Goal: Communication & Community: Participate in discussion

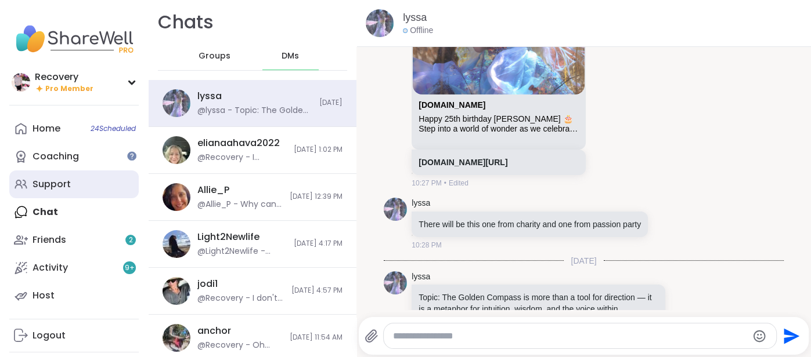
click at [80, 189] on link "Support" at bounding box center [73, 185] width 129 height 28
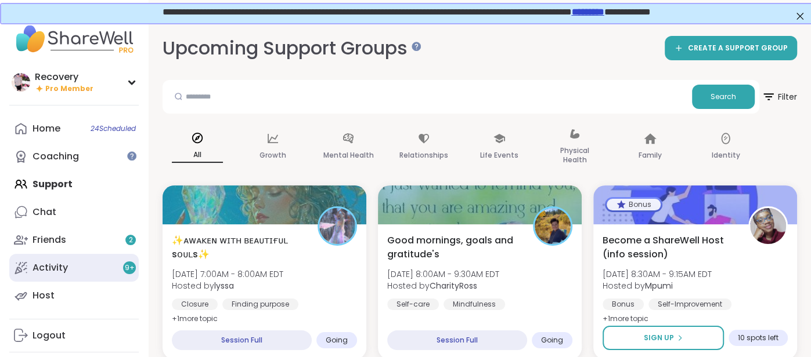
click at [56, 270] on div "Activity 9 +" at bounding box center [49, 268] width 35 height 13
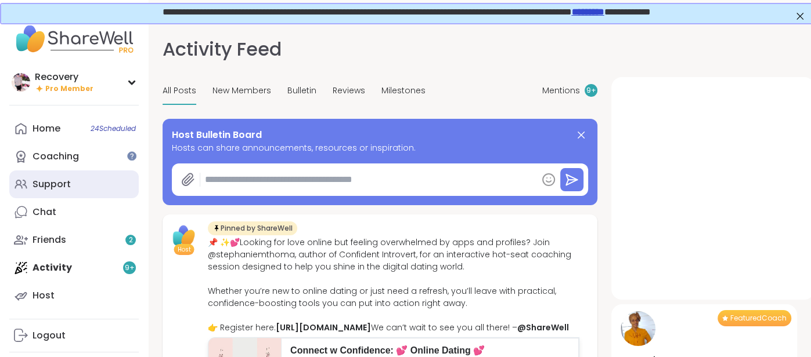
click at [28, 182] on link "Support" at bounding box center [73, 185] width 129 height 28
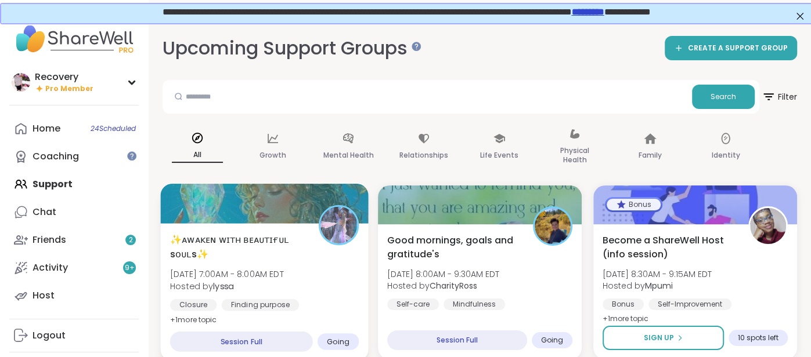
click at [204, 214] on div at bounding box center [264, 203] width 208 height 39
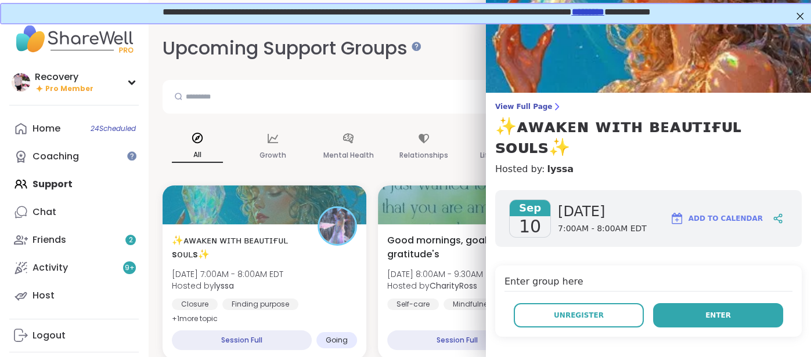
click at [667, 303] on button "Enter" at bounding box center [718, 315] width 130 height 24
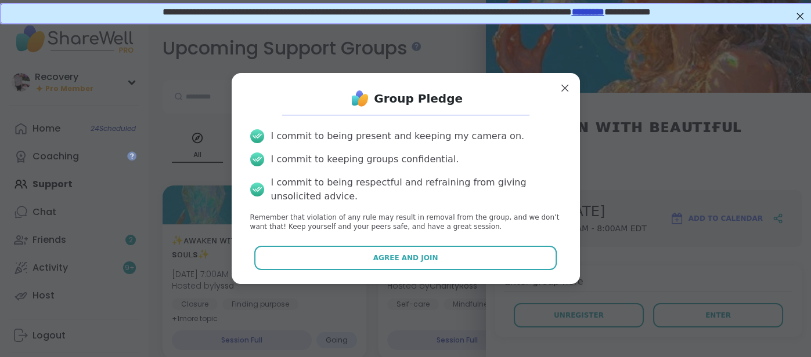
click at [518, 243] on div "Group Pledge I commit to being present and keeping my camera on. I commit to ke…" at bounding box center [406, 178] width 330 height 193
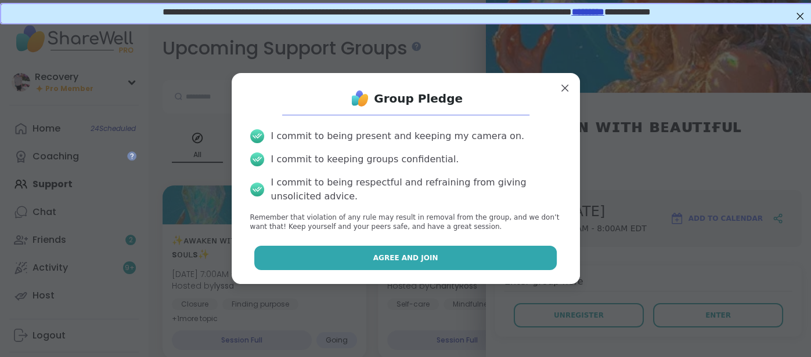
click at [515, 250] on button "Agree and Join" at bounding box center [405, 258] width 302 height 24
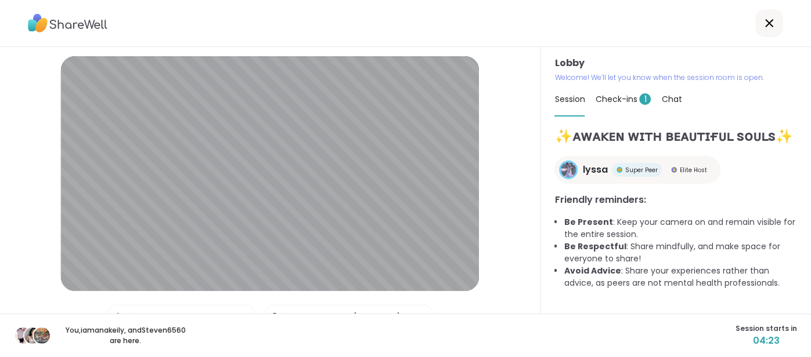
click at [515, 250] on div "Lobby | Default - Internal Mic | Front Camera (04f2:b755) Test speaker and micr…" at bounding box center [270, 180] width 540 height 267
click at [613, 106] on div "Check-ins 1" at bounding box center [623, 99] width 56 height 32
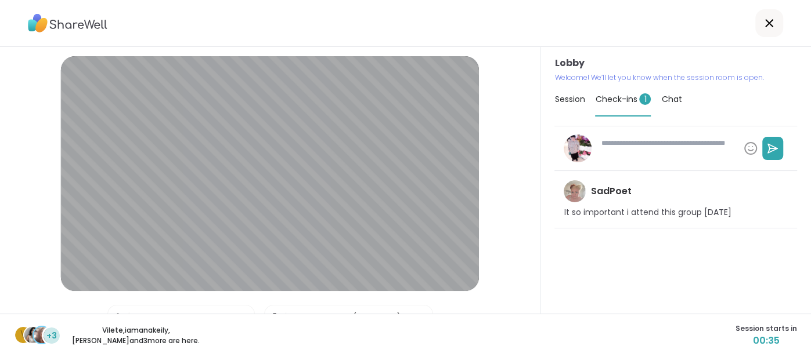
click at [608, 151] on textarea at bounding box center [667, 148] width 143 height 30
type textarea "*"
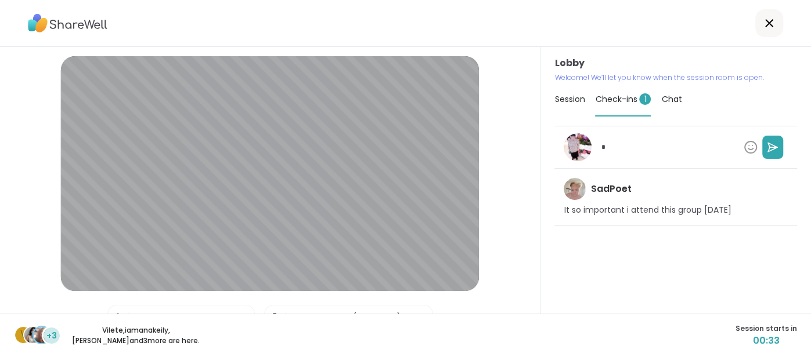
type textarea "*"
type textarea "**"
type textarea "*"
type textarea "***"
type textarea "*"
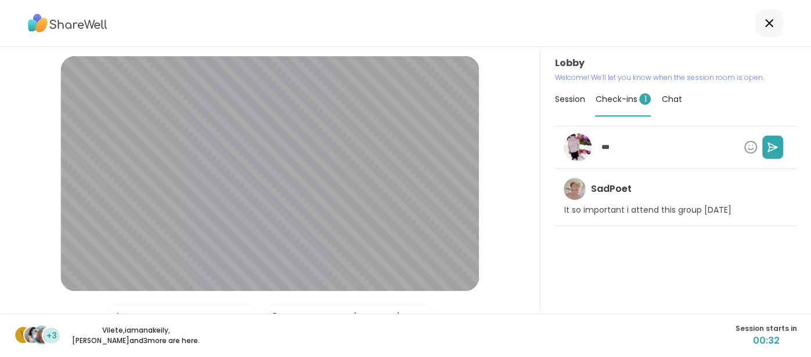
type textarea "****"
type textarea "*"
type textarea "*****"
type textarea "*"
type textarea "****"
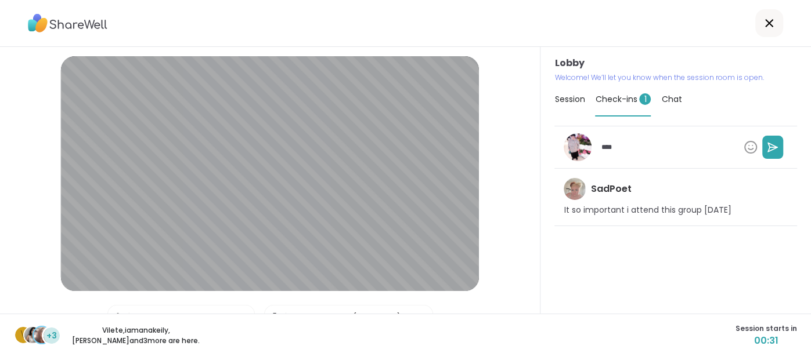
type textarea "*"
type textarea "***"
type textarea "*"
type textarea "**"
type textarea "*"
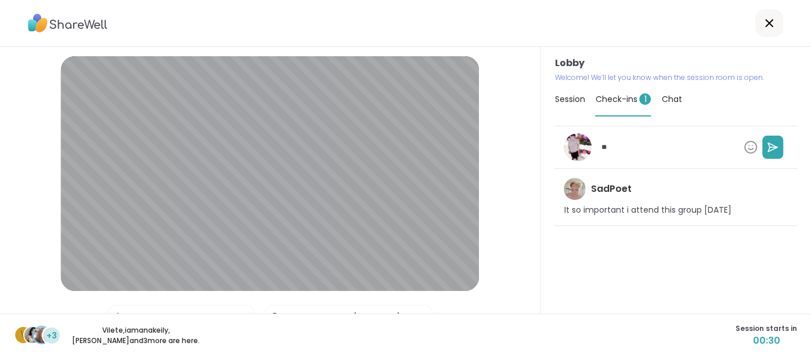
type textarea "*"
type textarea "**"
type textarea "*"
type textarea "***"
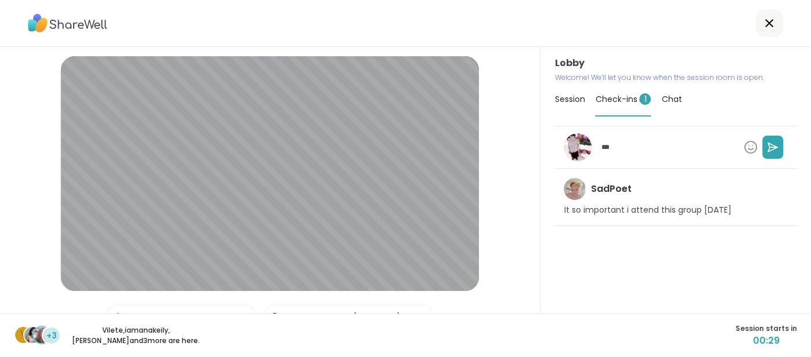
type textarea "*"
type textarea "****"
type textarea "*"
type textarea "****"
type textarea "*"
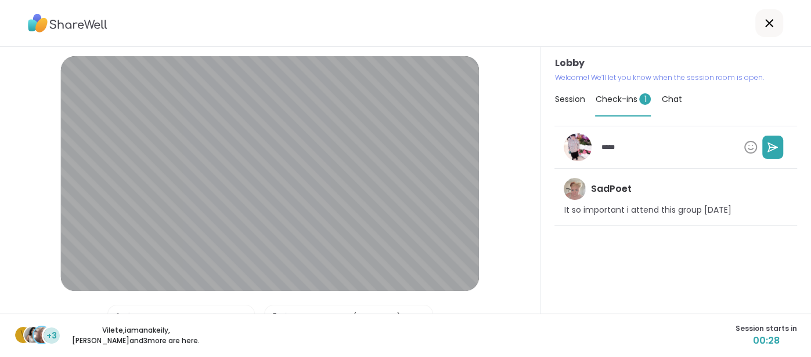
type textarea "******"
type textarea "*"
type textarea "*******"
type textarea "*"
type textarea "********"
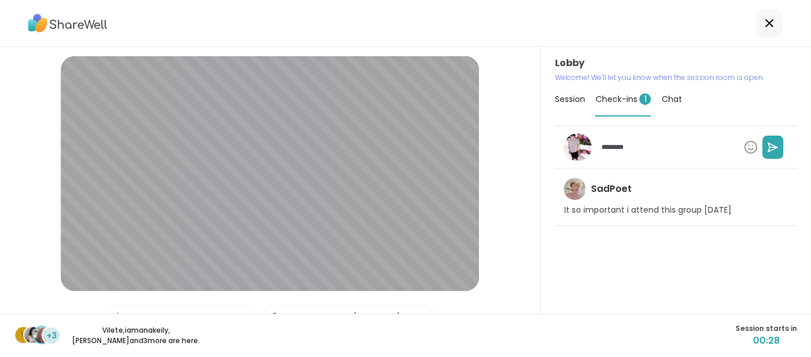
type textarea "*"
type textarea "********"
type textarea "*"
type textarea "**********"
type textarea "*"
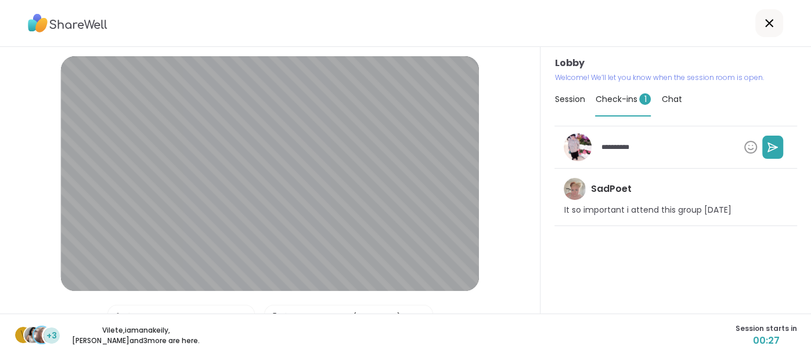
type textarea "**********"
type textarea "*"
type textarea "**********"
type textarea "*"
type textarea "**********"
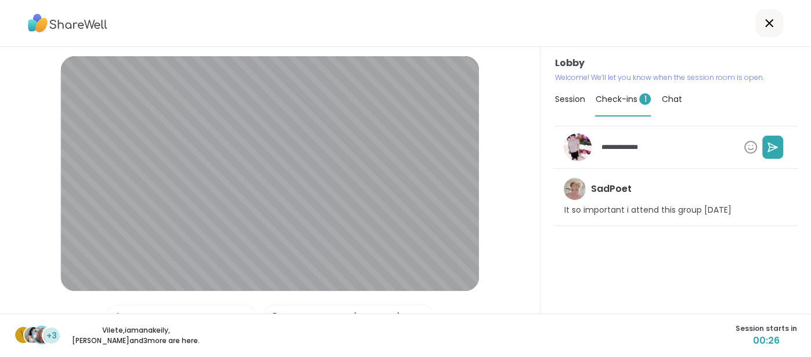
type textarea "*"
type textarea "**********"
type textarea "*"
type textarea "**********"
type textarea "*"
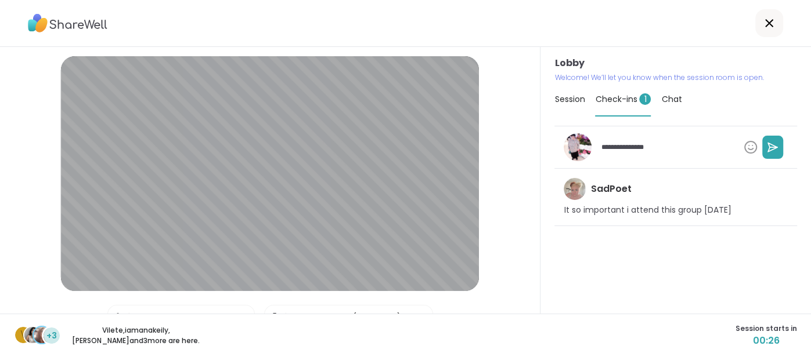
type textarea "**********"
type textarea "*"
type textarea "**********"
click at [765, 152] on button at bounding box center [772, 147] width 21 height 23
type textarea "*"
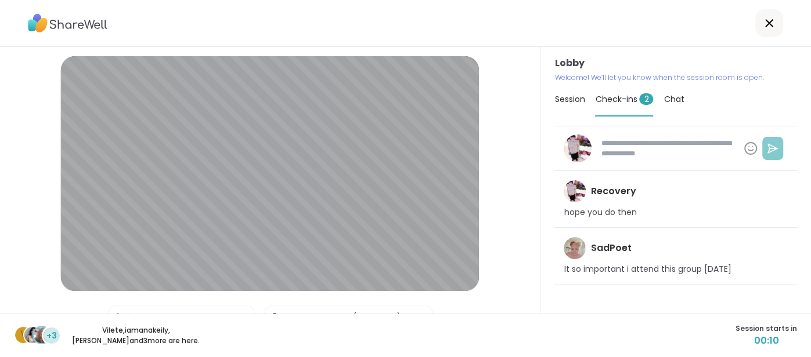
click at [720, 147] on textarea at bounding box center [667, 148] width 143 height 30
type textarea "*"
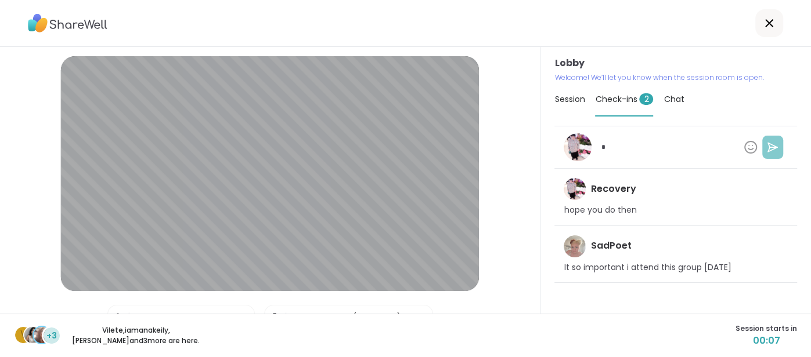
type textarea "*"
type textarea "**"
type textarea "*"
type textarea "***"
type textarea "*"
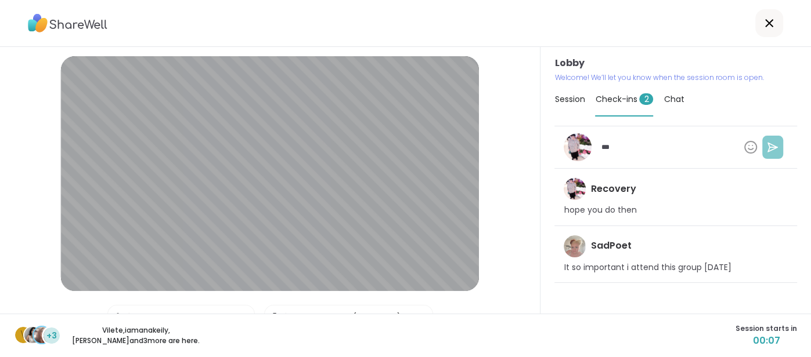
type textarea "****"
type textarea "*"
type textarea "*****"
type textarea "*"
type textarea "******"
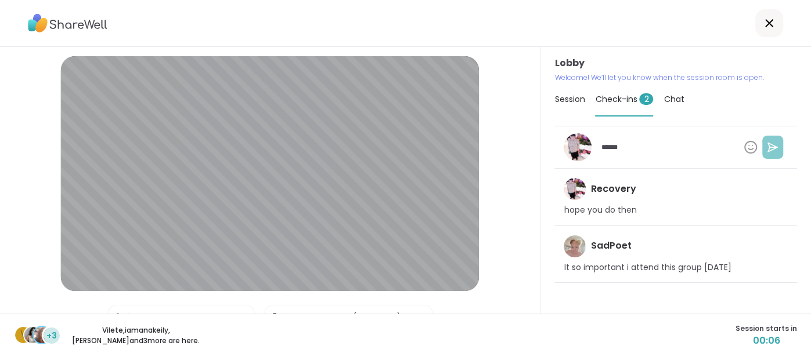
type textarea "*"
type textarea "*******"
type textarea "*"
type textarea "********"
type textarea "*"
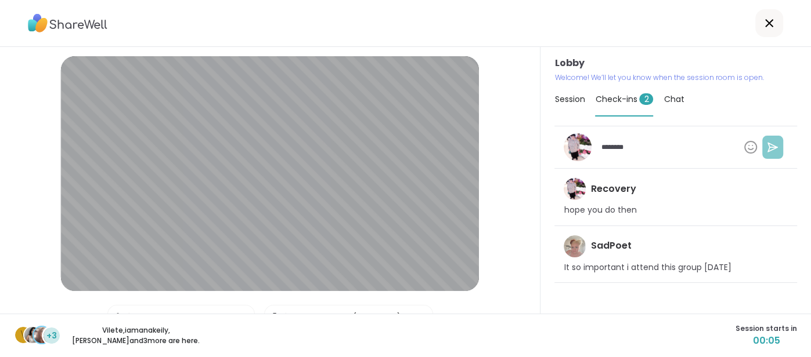
type textarea "********"
type textarea "*"
type textarea "********"
type textarea "*"
type textarea "*******"
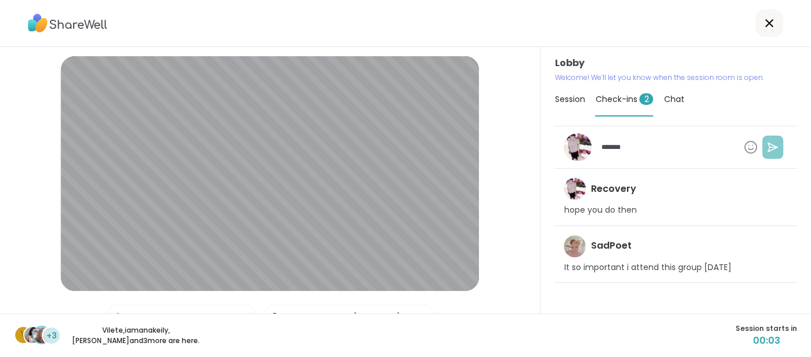
type textarea "*"
type textarea "******"
type textarea "*"
type textarea "*****"
type textarea "*"
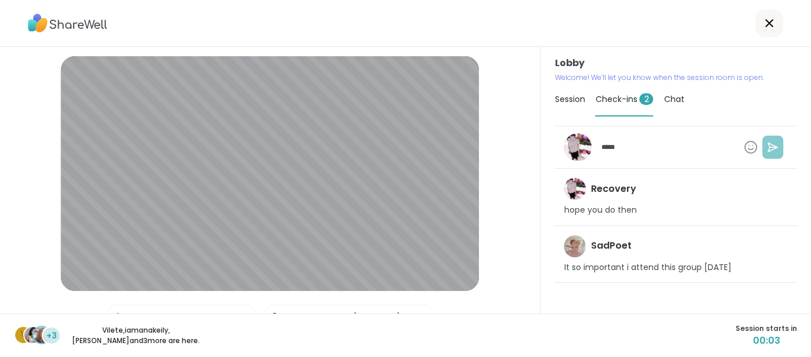
type textarea "****"
type textarea "*"
type textarea "***"
type textarea "*"
type textarea "**"
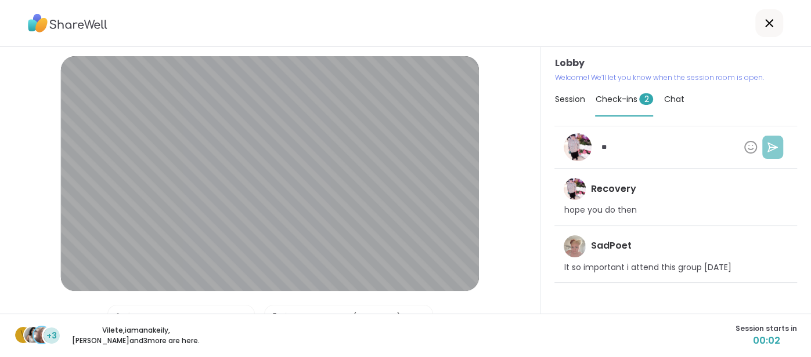
type textarea "*"
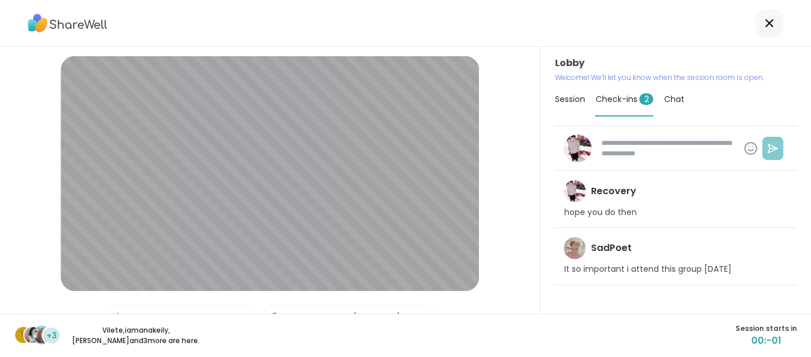
click at [682, 104] on span "Chat" at bounding box center [673, 99] width 20 height 12
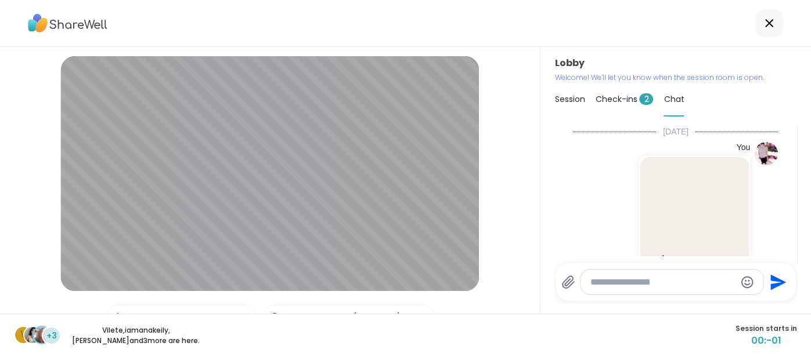
scroll to position [527, 0]
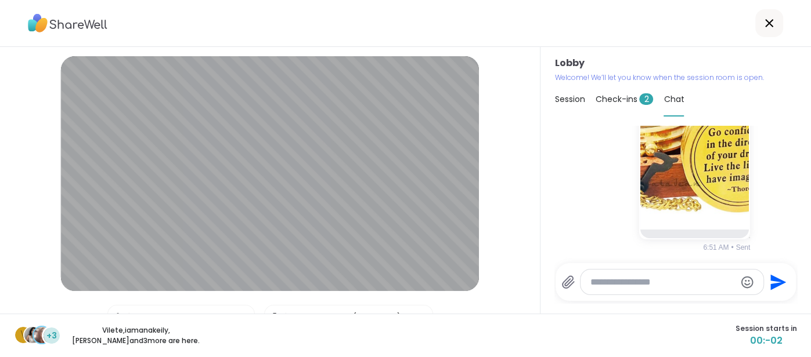
click at [639, 291] on div at bounding box center [671, 282] width 182 height 25
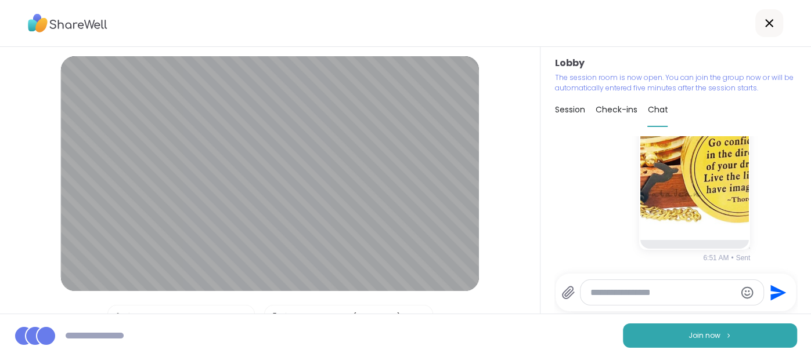
click at [637, 285] on div at bounding box center [671, 292] width 182 height 25
click at [630, 296] on textarea "Type your message" at bounding box center [662, 293] width 145 height 12
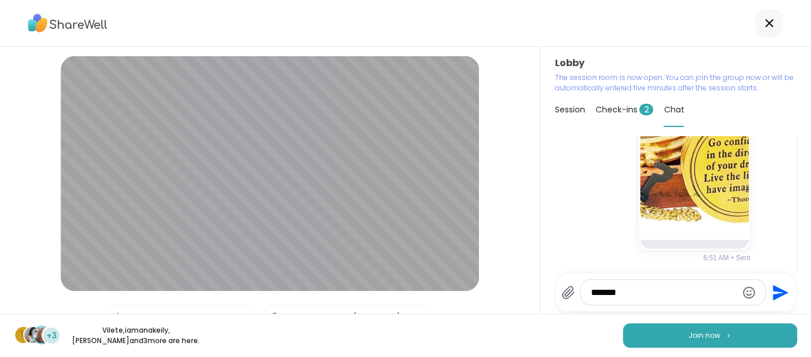
type textarea "********"
type textarea "**********"
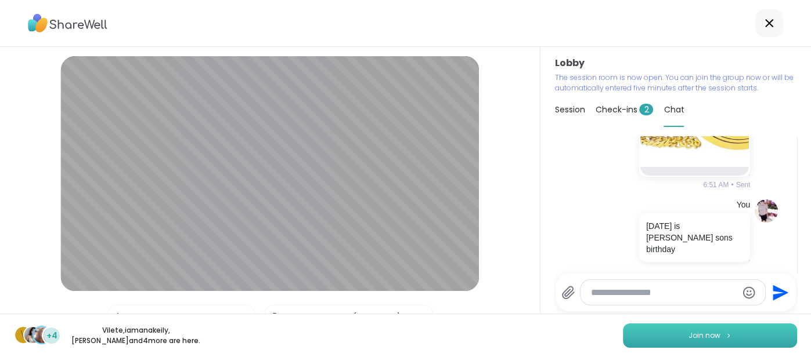
click at [635, 336] on button "Join now" at bounding box center [710, 336] width 174 height 24
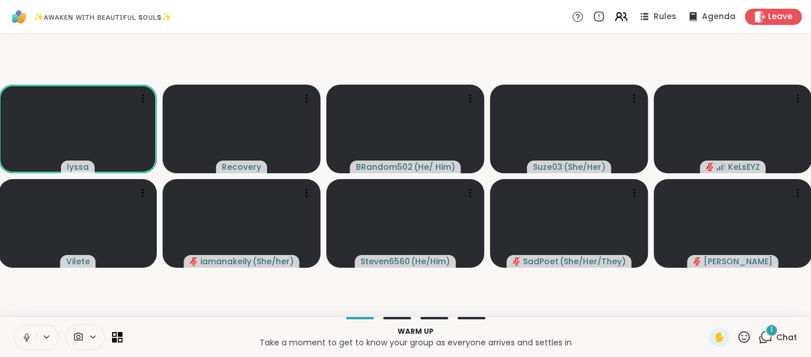
click at [790, 336] on span "Chat" at bounding box center [786, 338] width 21 height 12
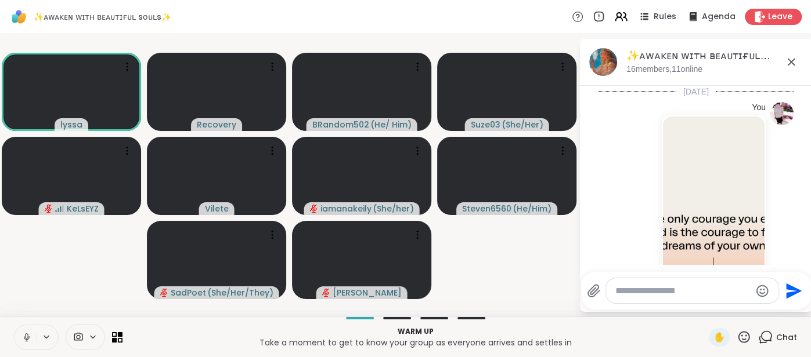
scroll to position [651, 0]
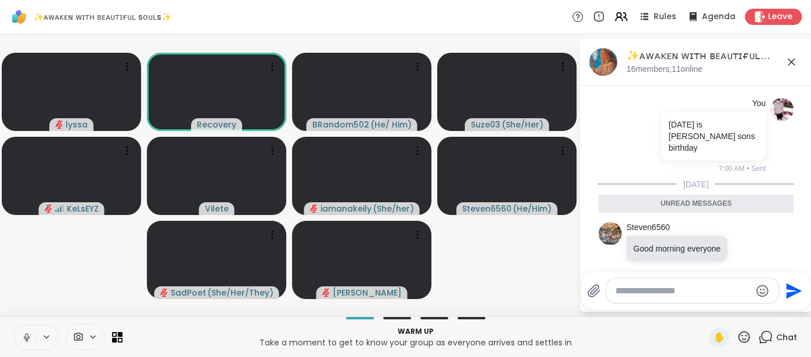
click at [789, 64] on icon at bounding box center [791, 62] width 14 height 14
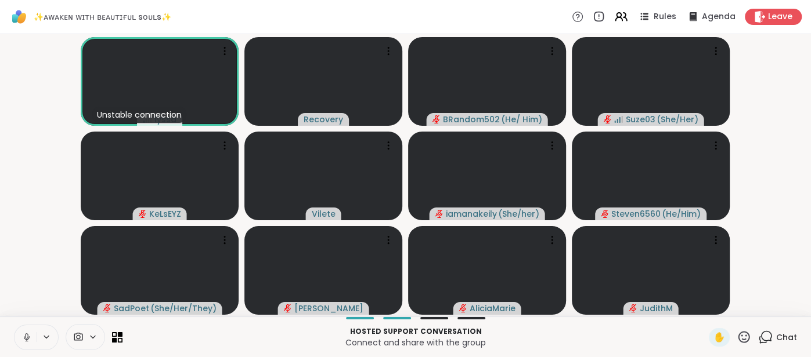
click at [743, 337] on icon at bounding box center [743, 337] width 15 height 15
click at [711, 313] on span "❤️" at bounding box center [710, 307] width 12 height 14
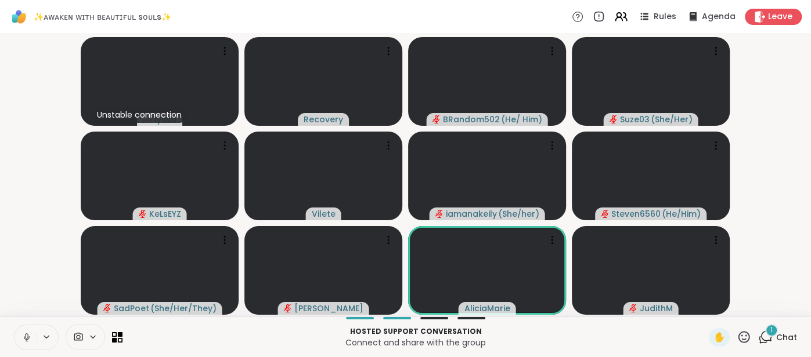
click at [780, 338] on span "Chat" at bounding box center [786, 338] width 21 height 12
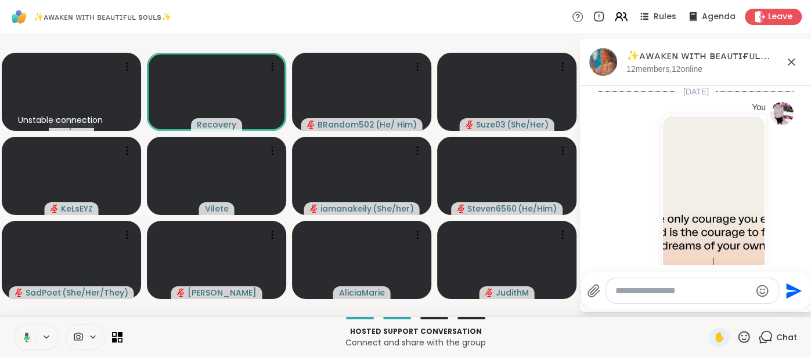
scroll to position [757, 0]
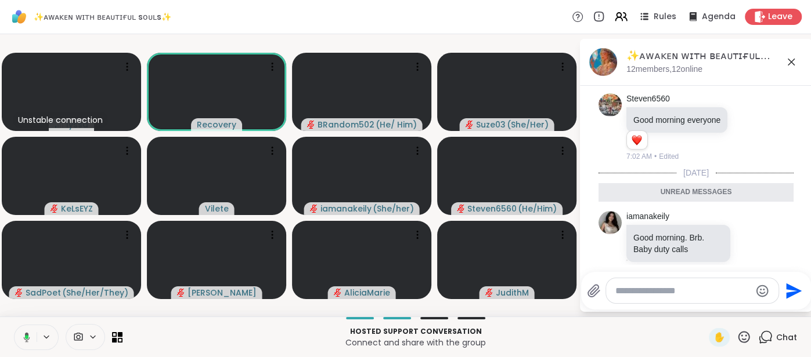
click at [788, 67] on icon at bounding box center [791, 62] width 14 height 14
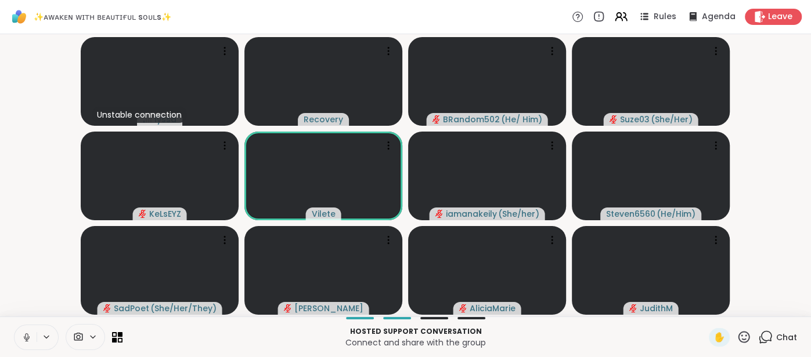
click at [21, 332] on icon at bounding box center [26, 337] width 10 height 10
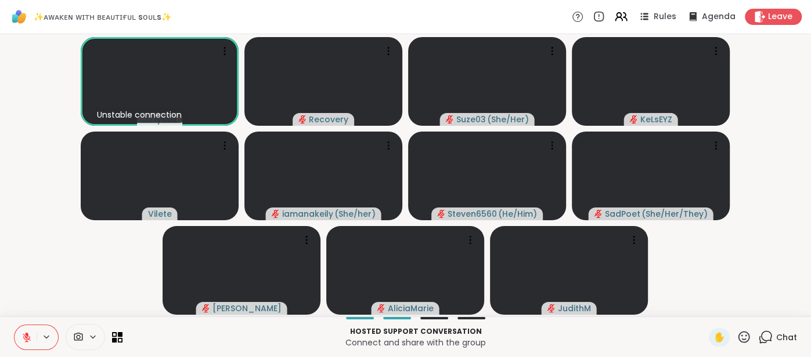
click at [24, 334] on icon at bounding box center [26, 337] width 10 height 10
click at [23, 339] on icon at bounding box center [26, 337] width 10 height 10
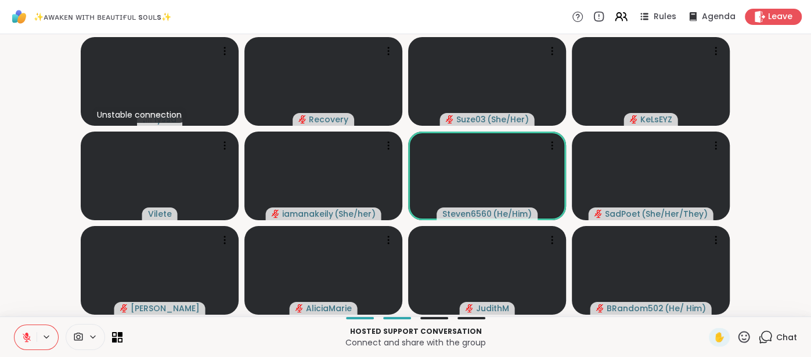
click at [18, 341] on button at bounding box center [26, 338] width 22 height 24
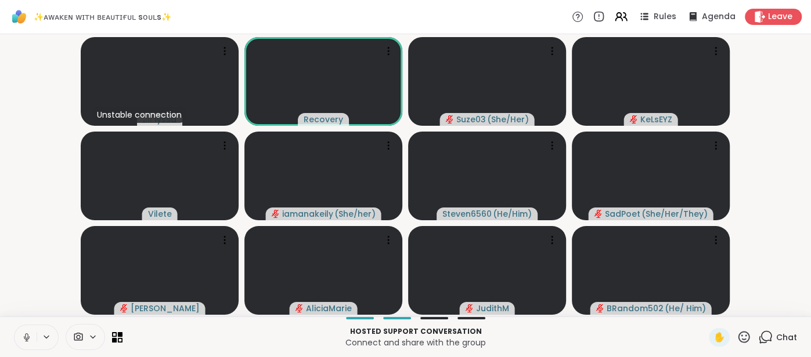
click at [27, 335] on icon at bounding box center [26, 336] width 3 height 5
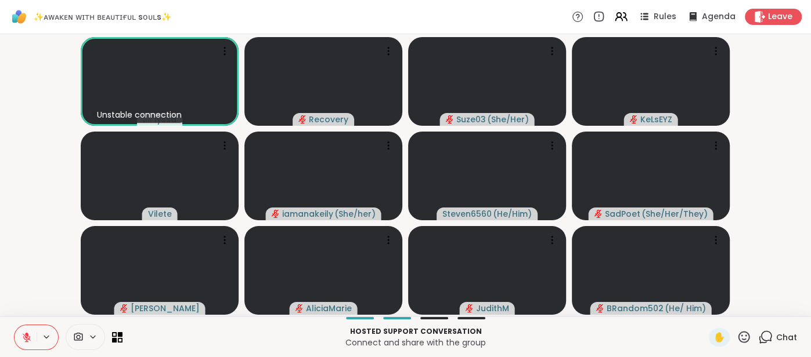
click at [23, 328] on button at bounding box center [26, 338] width 22 height 24
click at [20, 334] on button at bounding box center [26, 338] width 22 height 24
click at [715, 338] on span "✋" at bounding box center [719, 338] width 12 height 14
click at [20, 335] on button at bounding box center [26, 338] width 22 height 24
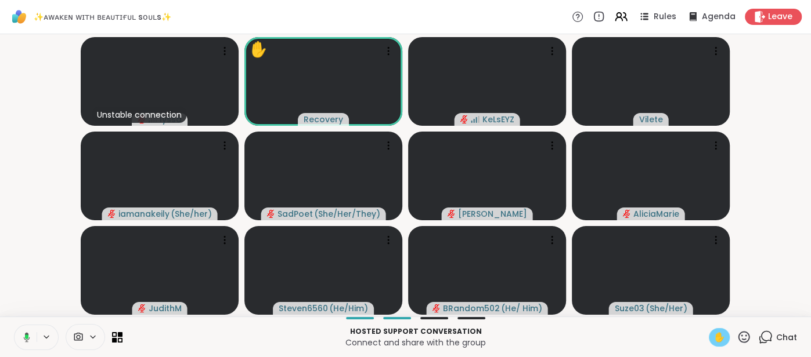
click at [21, 335] on icon at bounding box center [25, 337] width 10 height 10
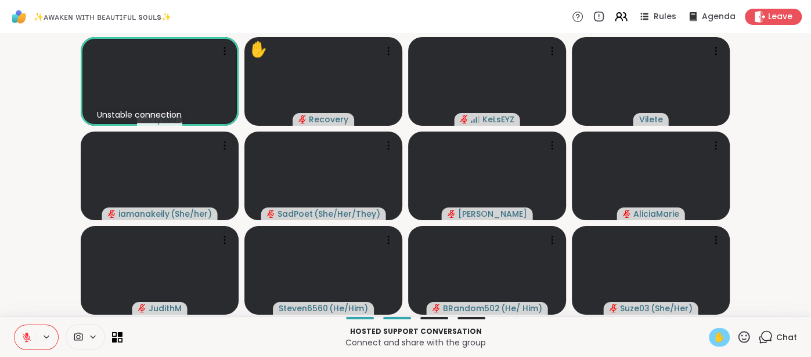
click at [717, 338] on span "✋" at bounding box center [719, 338] width 12 height 14
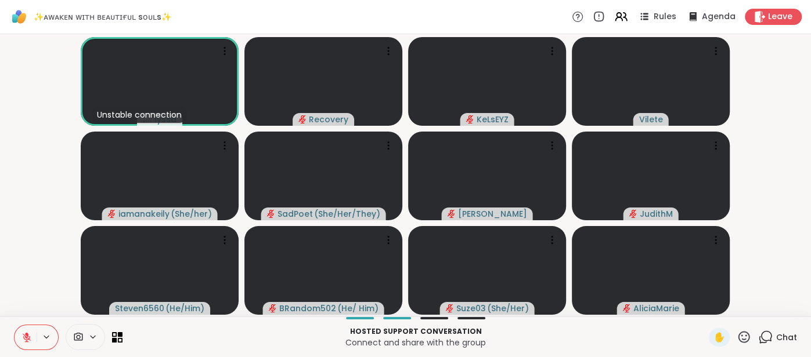
click at [18, 335] on button at bounding box center [26, 338] width 22 height 24
click at [20, 338] on button at bounding box center [26, 338] width 22 height 24
click at [28, 332] on icon at bounding box center [26, 337] width 10 height 10
click at [22, 335] on icon at bounding box center [26, 337] width 10 height 10
click at [20, 332] on button at bounding box center [26, 338] width 22 height 24
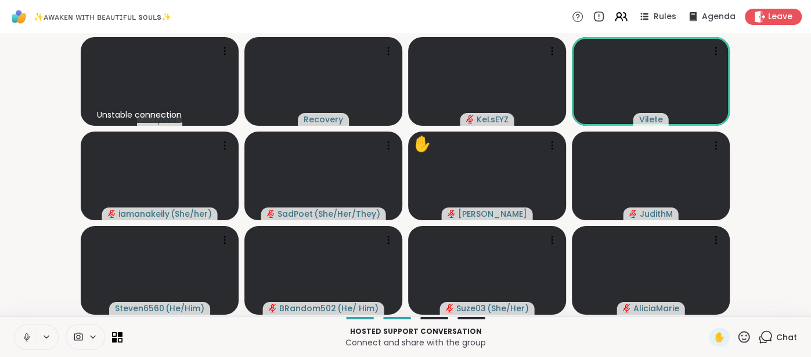
click at [20, 327] on button at bounding box center [26, 338] width 22 height 24
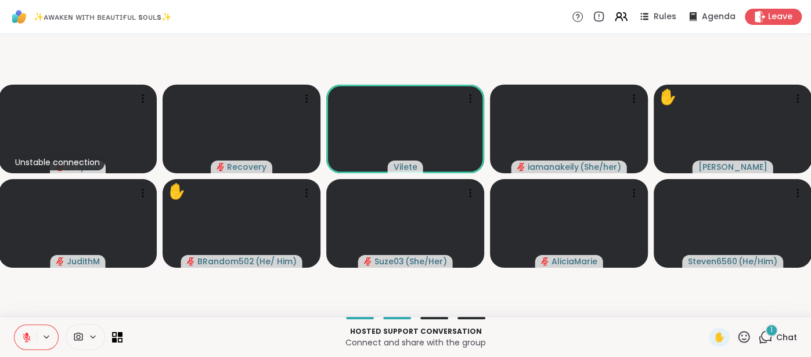
click at [779, 337] on span "Chat" at bounding box center [786, 338] width 21 height 12
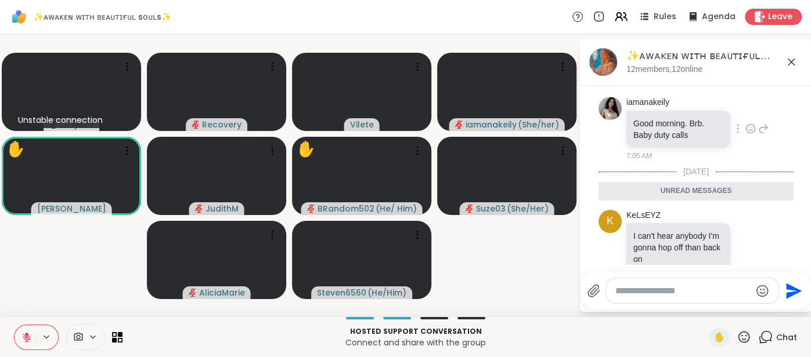
scroll to position [842, 0]
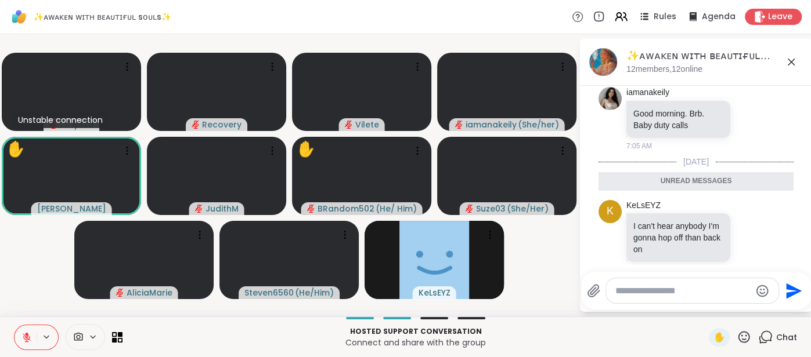
click at [793, 66] on icon at bounding box center [791, 62] width 14 height 14
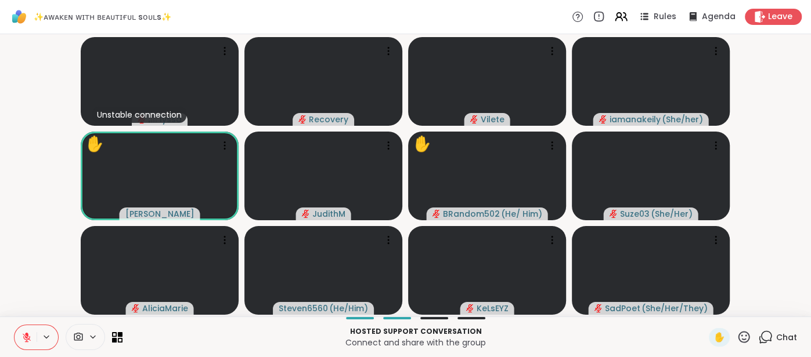
click at [742, 337] on icon at bounding box center [744, 337] width 12 height 12
click at [711, 311] on span "❤️" at bounding box center [710, 307] width 12 height 14
click at [23, 336] on icon at bounding box center [26, 337] width 10 height 10
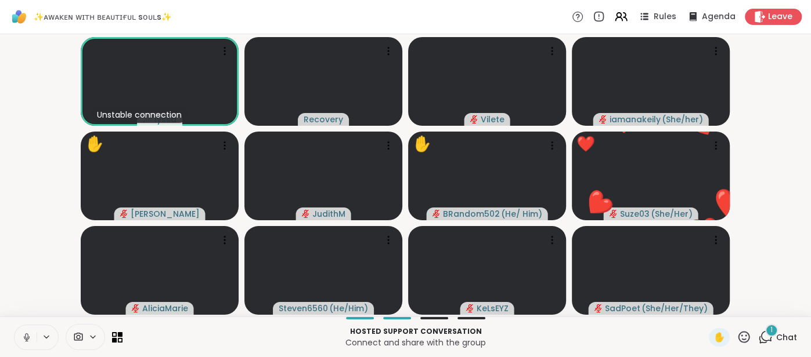
click at [23, 336] on icon at bounding box center [26, 337] width 10 height 10
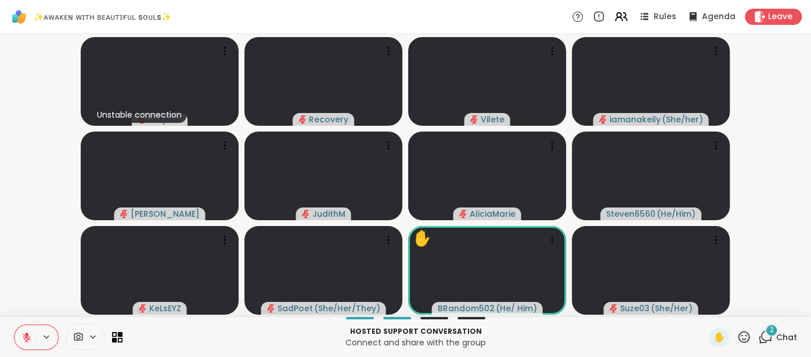
click at [788, 336] on span "Chat" at bounding box center [786, 338] width 21 height 12
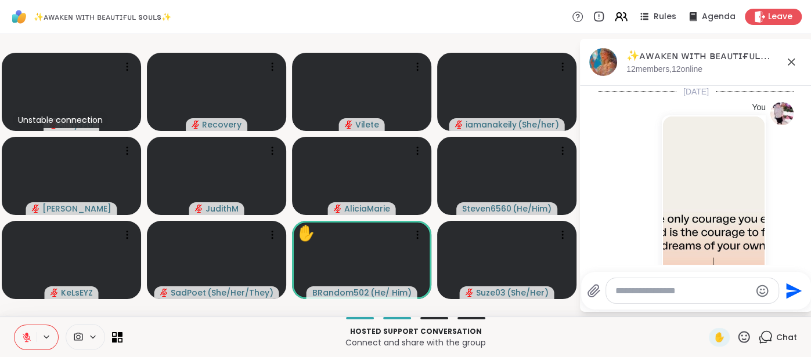
scroll to position [1063, 0]
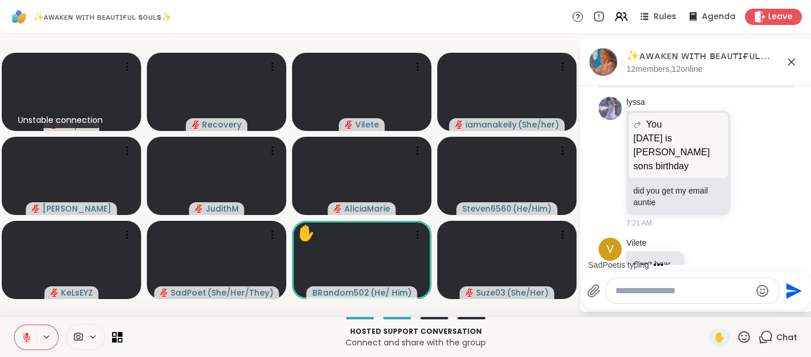
click at [648, 292] on textarea "Type your message" at bounding box center [682, 291] width 135 height 12
type textarea "**********"
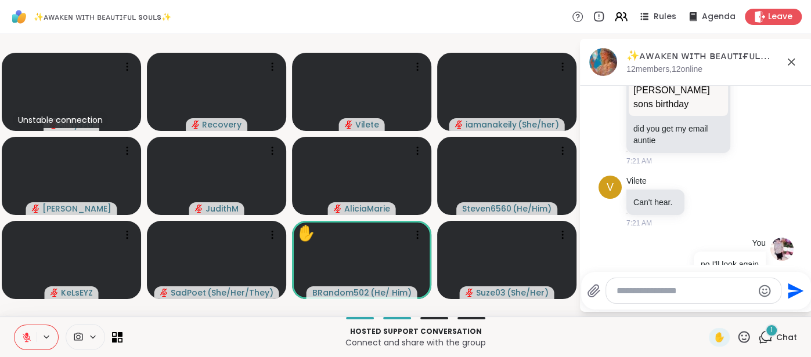
scroll to position [1210, 0]
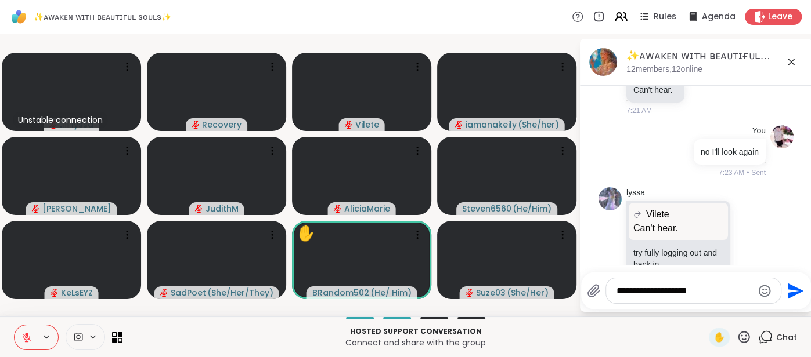
type textarea "**********"
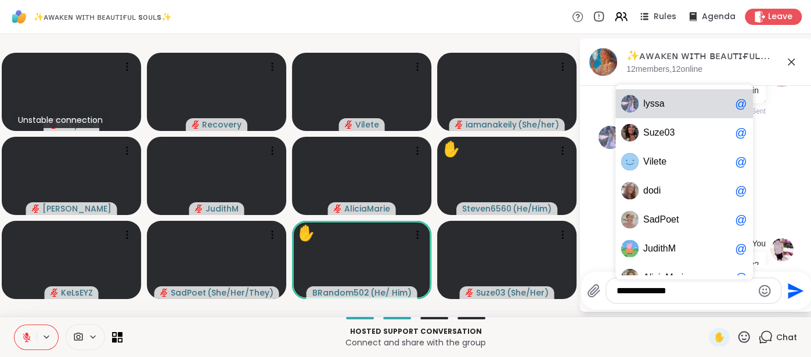
click at [667, 106] on span "l y s s a" at bounding box center [686, 104] width 87 height 12
type textarea "**********"
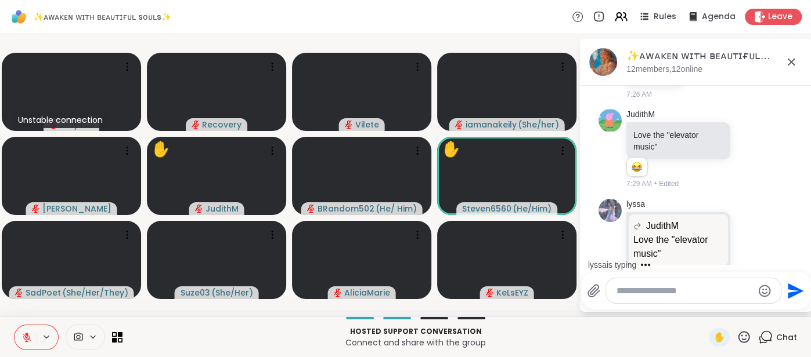
scroll to position [1773, 0]
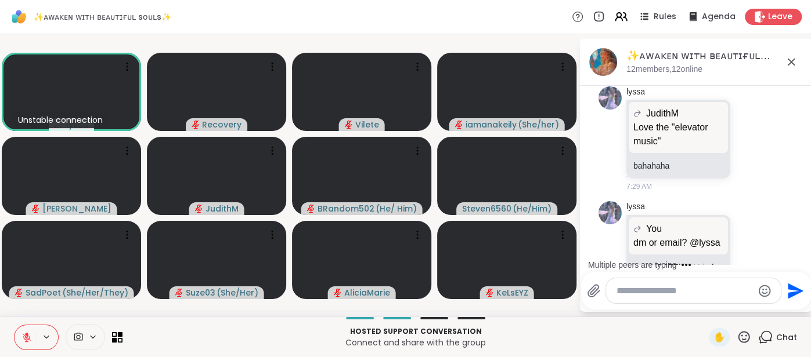
click at [24, 339] on icon at bounding box center [27, 338] width 8 height 8
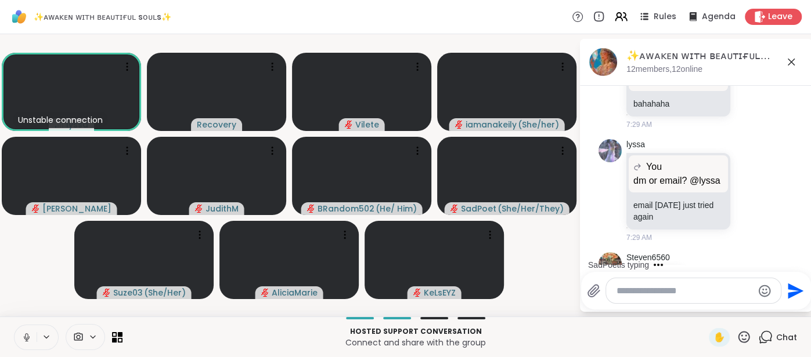
scroll to position [1989, 0]
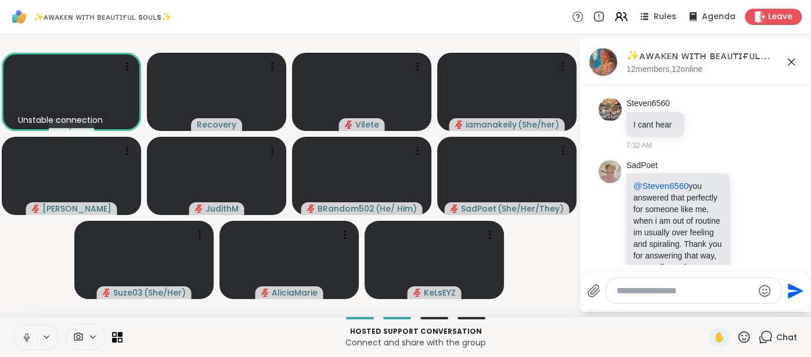
click at [24, 337] on icon at bounding box center [26, 337] width 10 height 10
click at [32, 345] on button at bounding box center [26, 338] width 22 height 24
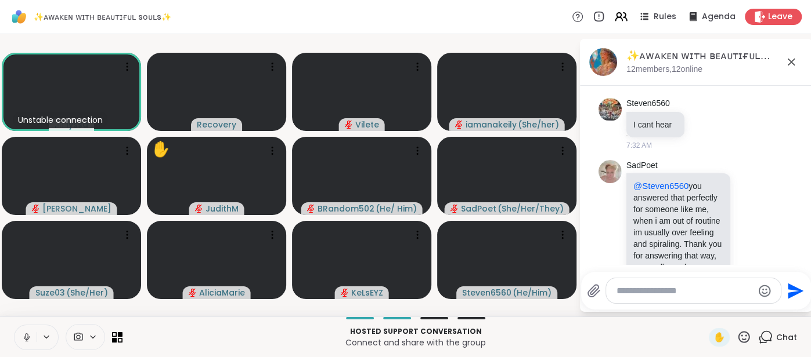
click at [26, 328] on button at bounding box center [26, 338] width 22 height 24
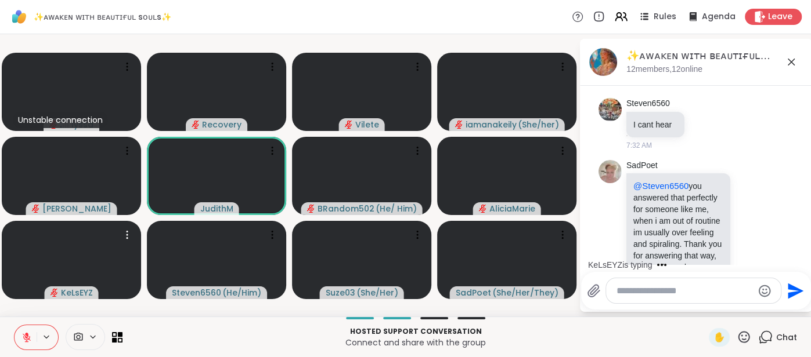
scroll to position [2005, 0]
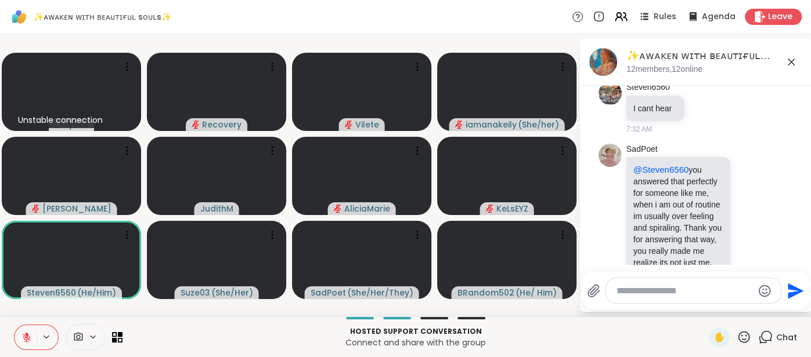
click at [18, 334] on button at bounding box center [26, 338] width 22 height 24
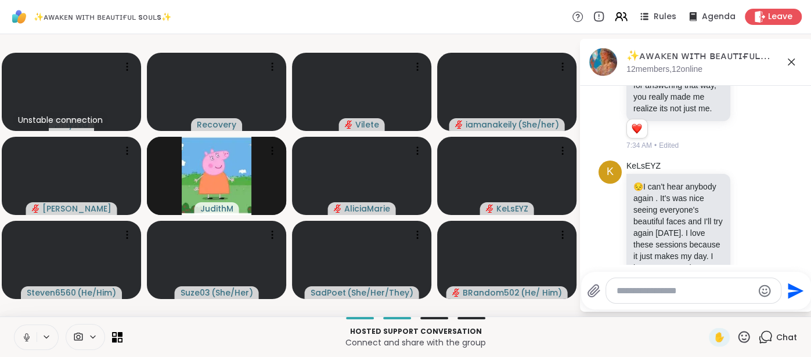
scroll to position [2177, 0]
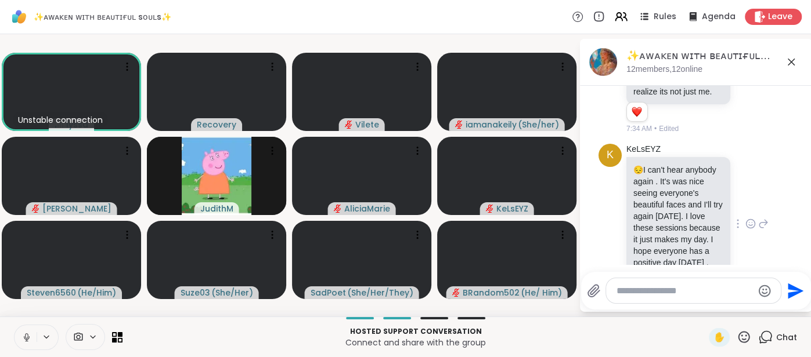
click at [751, 218] on icon at bounding box center [750, 224] width 10 height 12
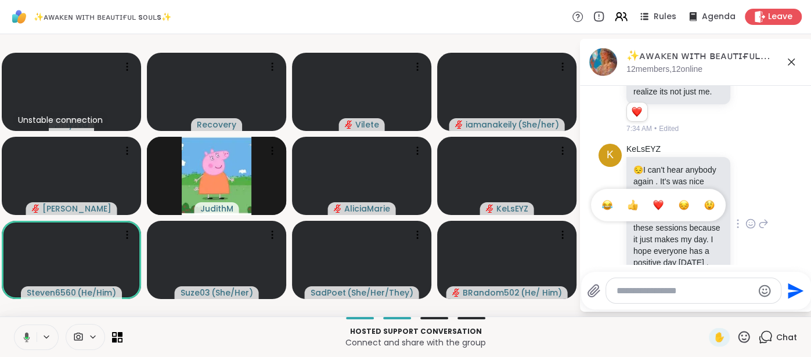
click at [688, 200] on div "Select Reaction: Sad" at bounding box center [683, 205] width 10 height 10
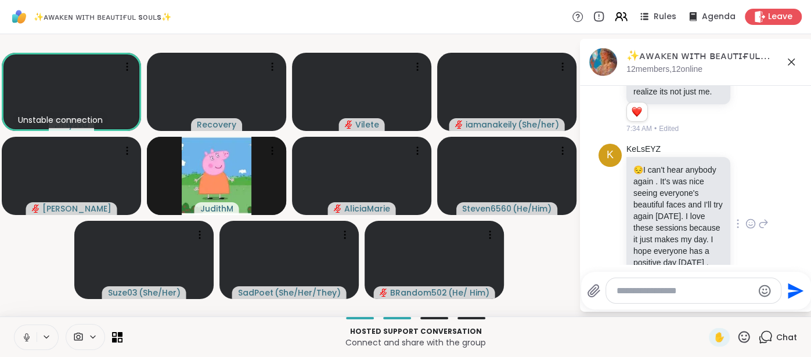
click at [24, 335] on icon at bounding box center [26, 337] width 10 height 10
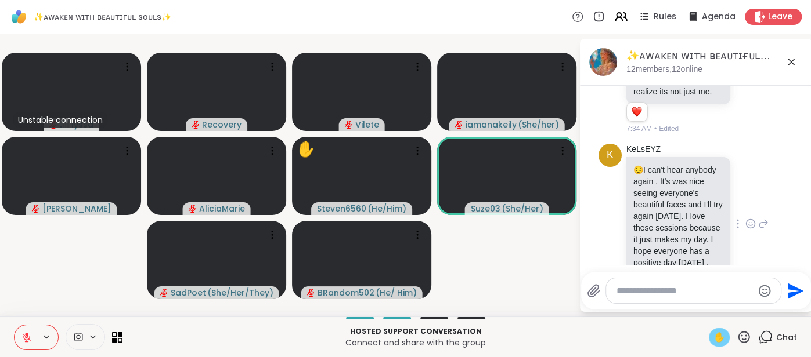
click at [725, 335] on span "✋" at bounding box center [719, 338] width 12 height 14
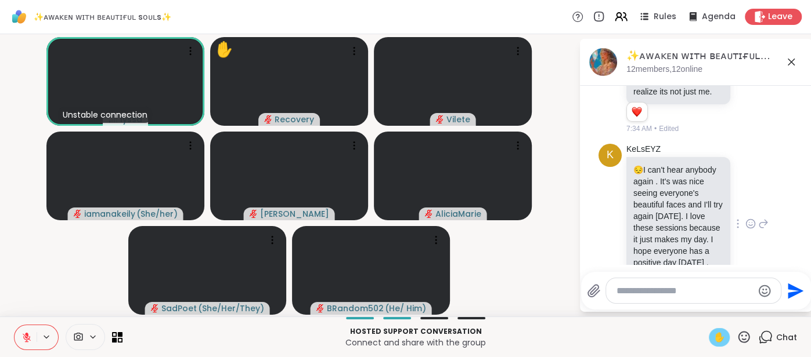
click at [22, 342] on icon at bounding box center [26, 337] width 10 height 10
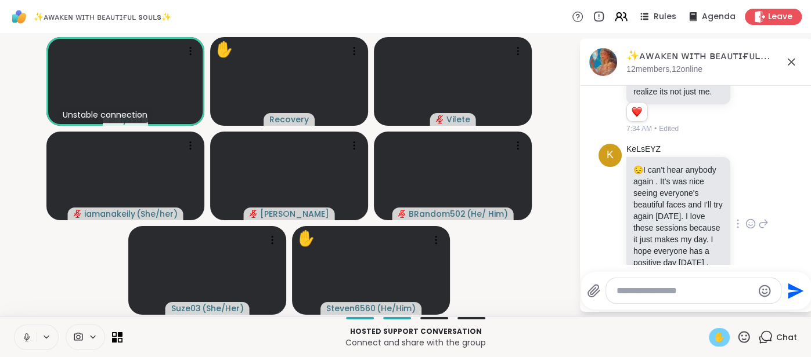
click at [26, 341] on icon at bounding box center [26, 341] width 3 height 1
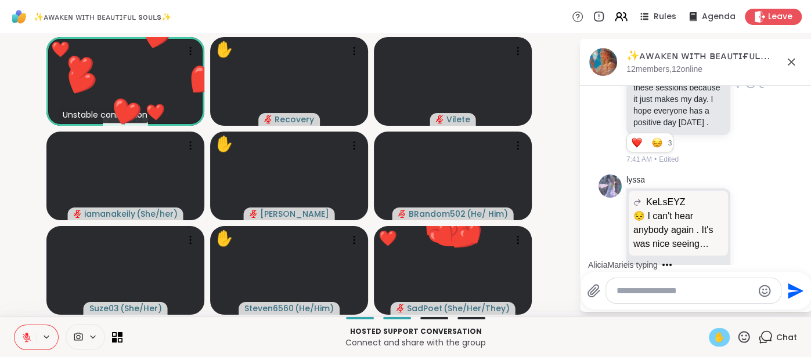
click at [27, 338] on icon at bounding box center [26, 337] width 10 height 10
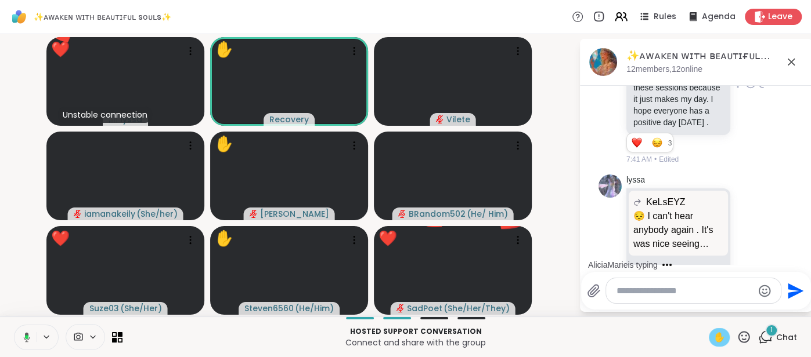
scroll to position [2389, 0]
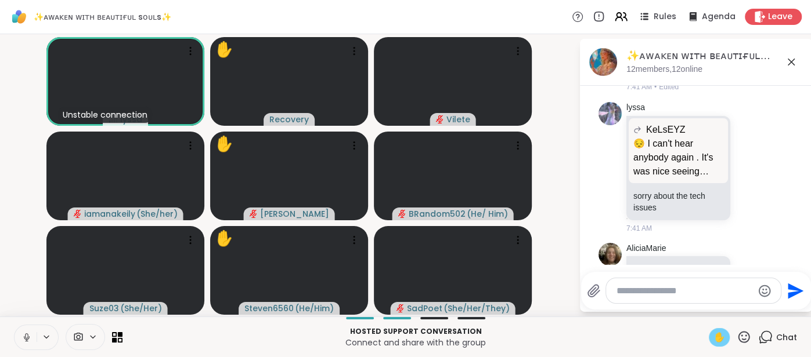
click at [17, 331] on button at bounding box center [26, 338] width 22 height 24
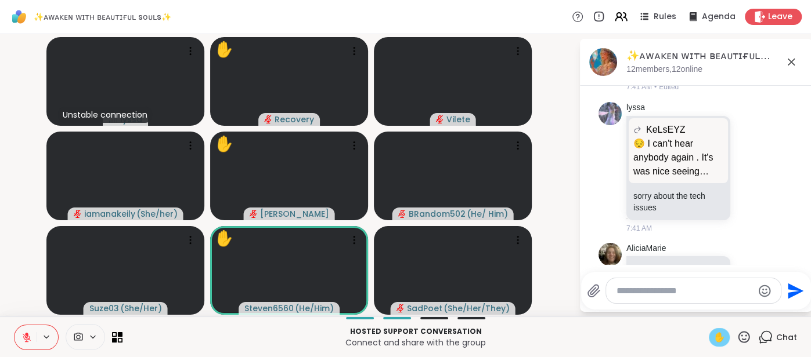
click at [20, 327] on button at bounding box center [26, 338] width 22 height 24
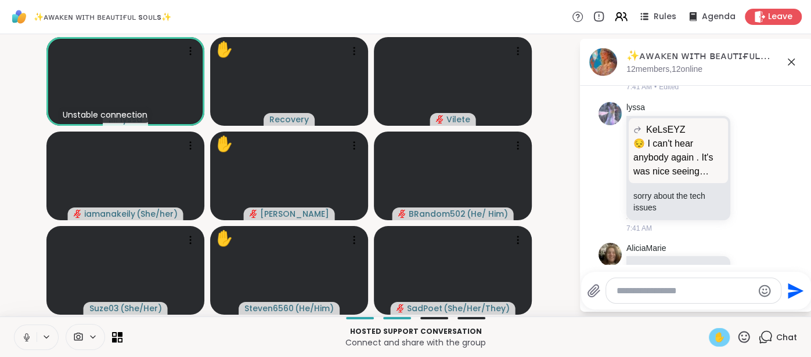
click at [20, 327] on button at bounding box center [26, 338] width 22 height 24
click at [21, 330] on button at bounding box center [26, 338] width 22 height 24
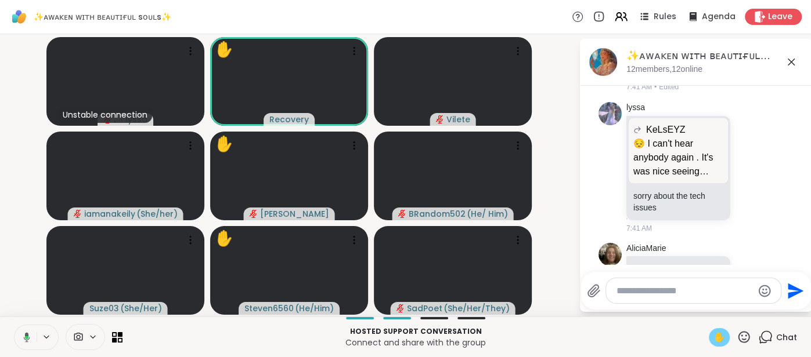
click at [716, 334] on span "✋" at bounding box center [719, 338] width 12 height 14
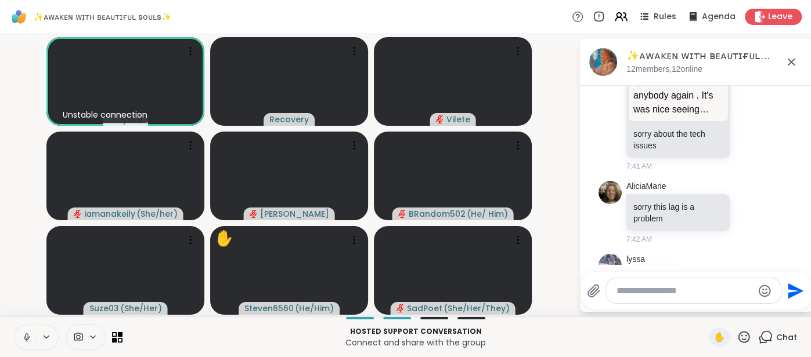
click at [17, 333] on button at bounding box center [26, 338] width 22 height 24
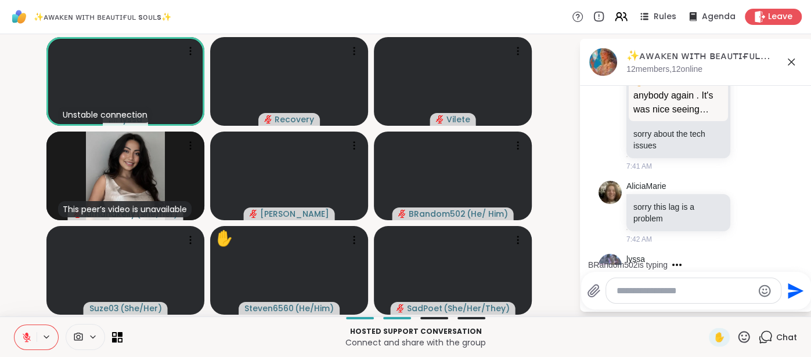
scroll to position [2583, 0]
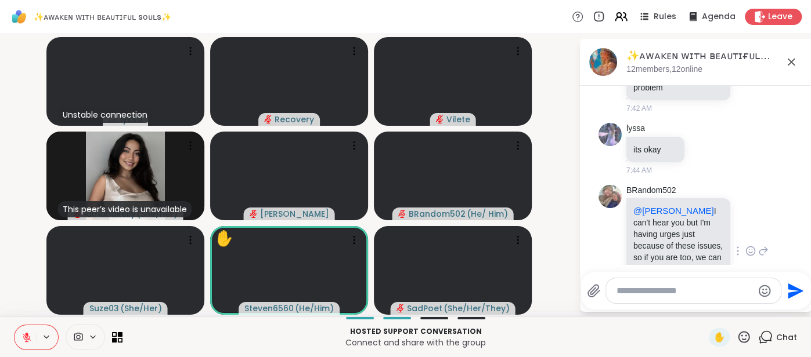
click at [742, 244] on div at bounding box center [737, 251] width 10 height 14
click at [749, 245] on icon at bounding box center [750, 251] width 10 height 12
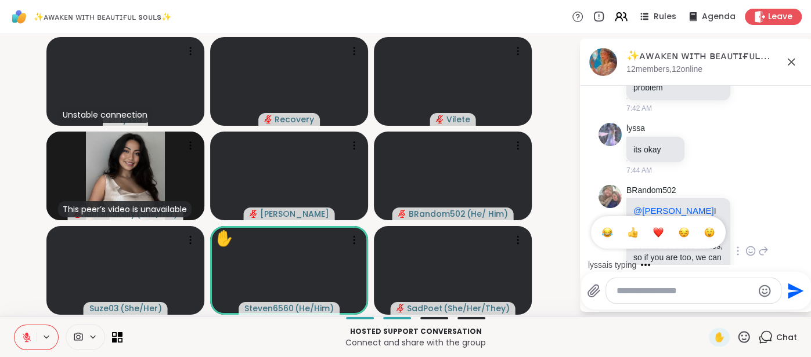
click at [632, 227] on div "Select Reaction: Thumbs up" at bounding box center [632, 232] width 10 height 10
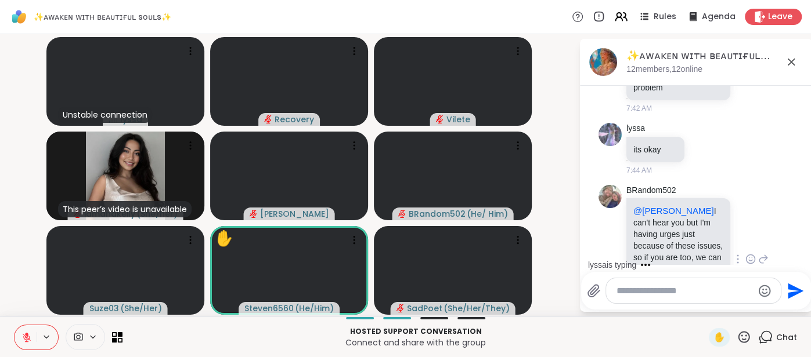
scroll to position [2599, 0]
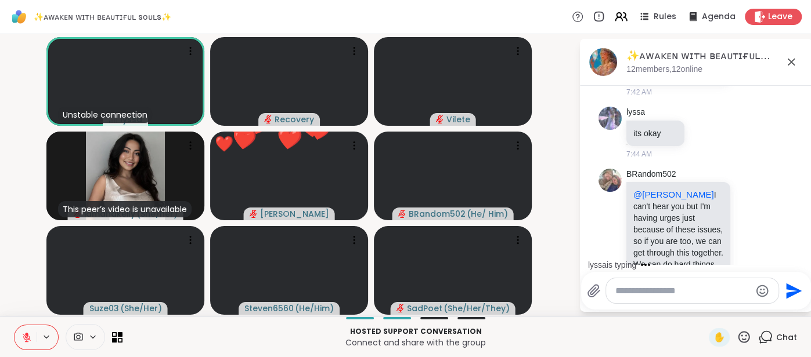
click at [628, 291] on textarea "Type your message" at bounding box center [682, 291] width 135 height 12
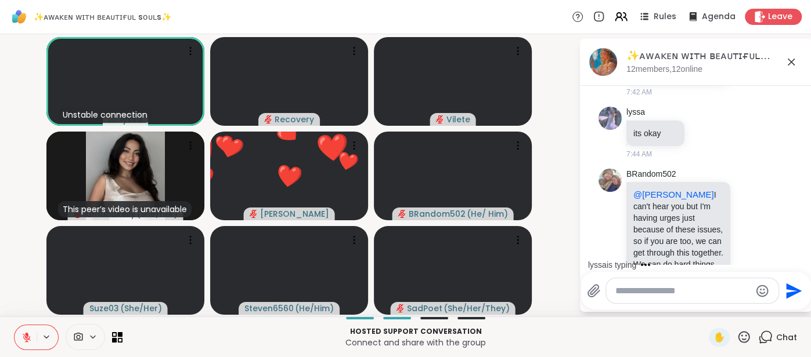
scroll to position [2753, 0]
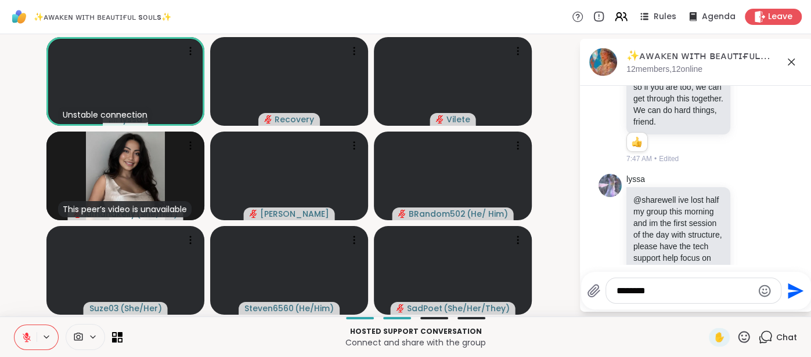
type textarea "********"
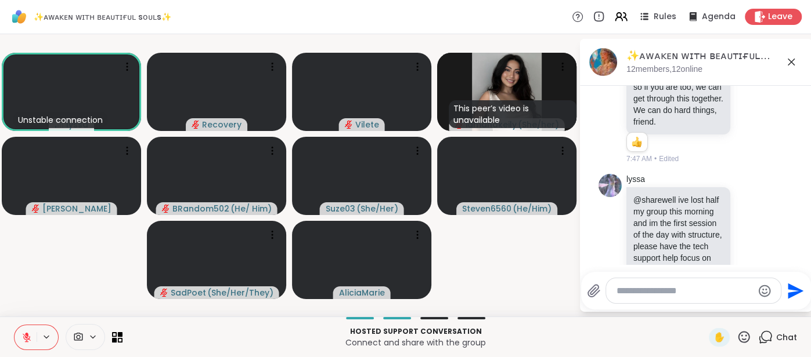
scroll to position [2815, 0]
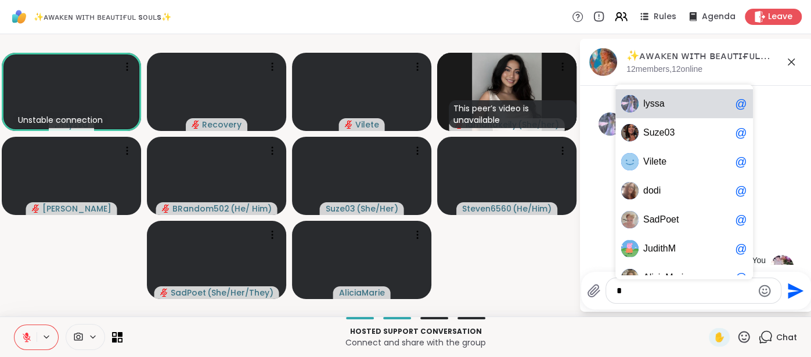
click at [662, 90] on div "l y s s a @" at bounding box center [684, 103] width 138 height 29
type textarea "******"
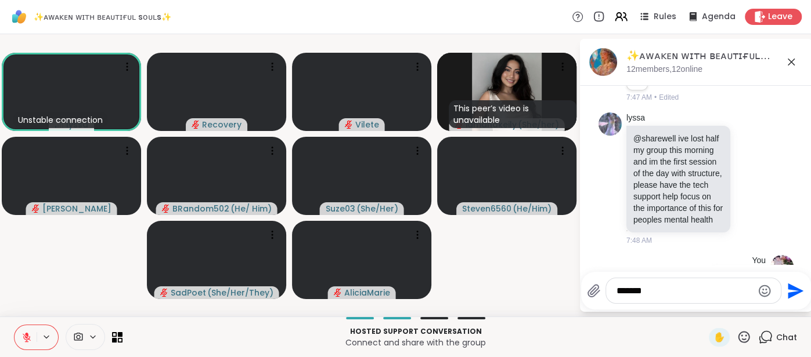
click at [789, 293] on icon "Send" at bounding box center [795, 291] width 16 height 16
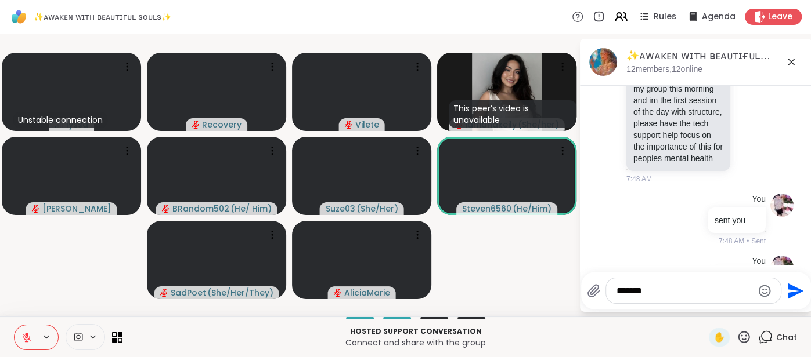
click at [789, 69] on div "✨ᴀᴡᴀᴋᴇɴ ᴡɪᴛʜ ʙᴇᴀᴜᴛɪғᴜʟ sᴏᴜʟs✨, [DATE] members, 12 online" at bounding box center [714, 62] width 176 height 26
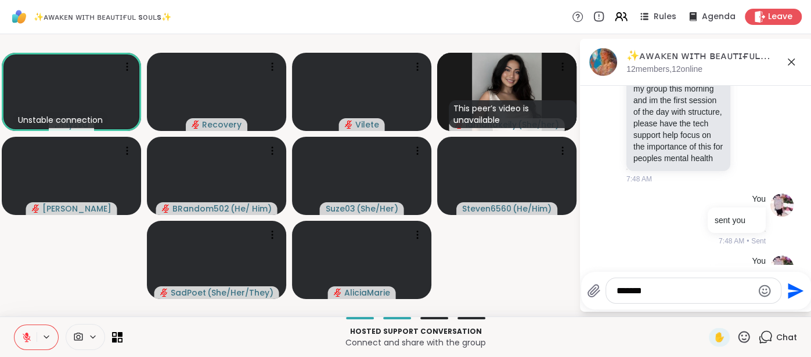
click at [789, 64] on icon at bounding box center [791, 62] width 14 height 14
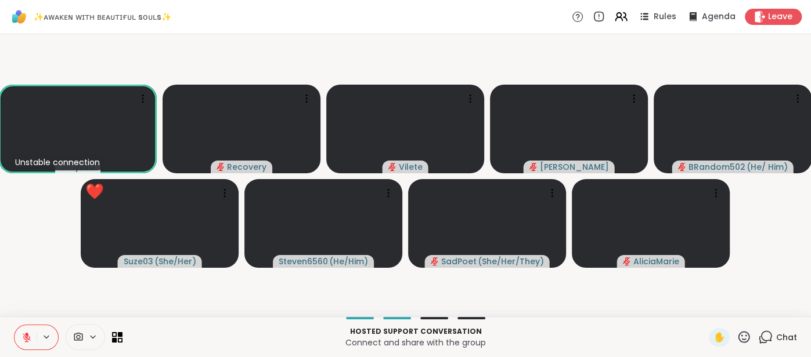
click at [26, 327] on button at bounding box center [26, 338] width 22 height 24
click at [17, 332] on button at bounding box center [26, 338] width 22 height 24
click at [18, 331] on button at bounding box center [26, 338] width 22 height 24
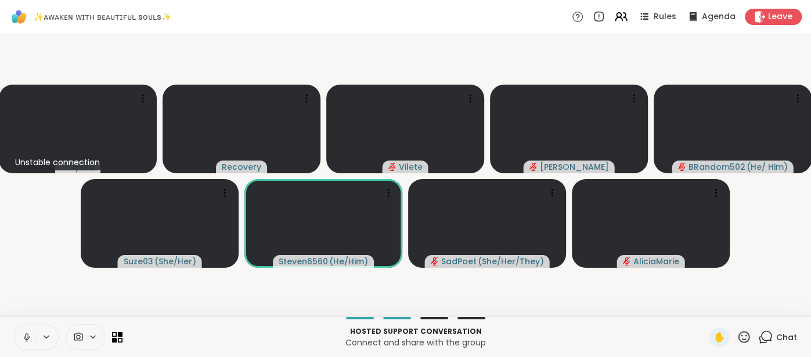
click at [24, 334] on icon at bounding box center [26, 337] width 10 height 10
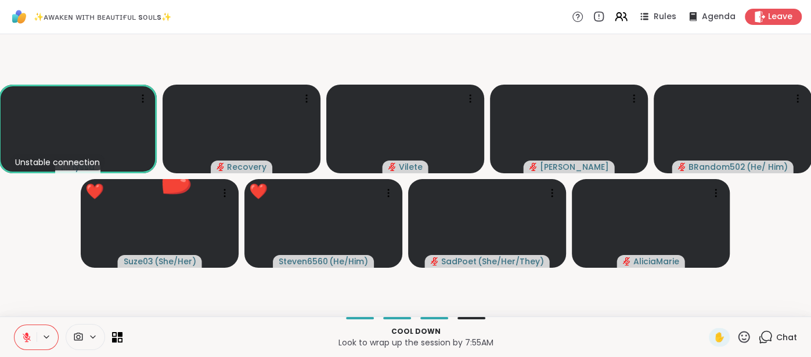
click at [743, 336] on icon at bounding box center [743, 337] width 15 height 15
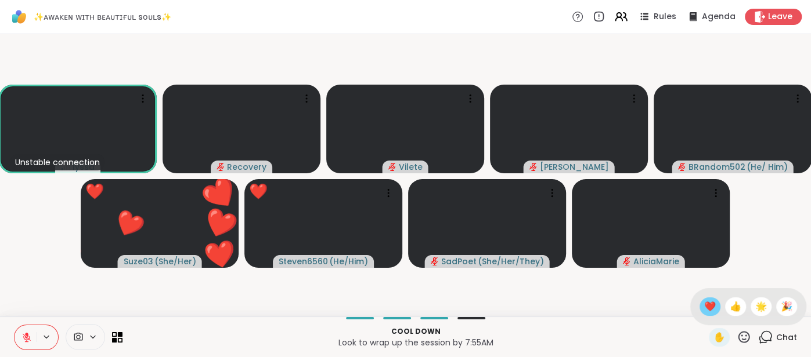
click at [710, 313] on span "❤️" at bounding box center [710, 307] width 12 height 14
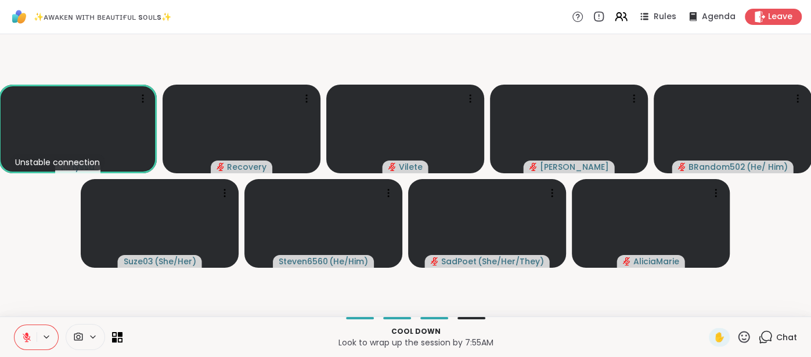
click at [744, 335] on icon at bounding box center [743, 337] width 15 height 15
click at [762, 308] on span "🌟" at bounding box center [761, 307] width 12 height 14
click at [22, 334] on icon at bounding box center [26, 337] width 10 height 10
click at [21, 337] on icon at bounding box center [26, 337] width 10 height 10
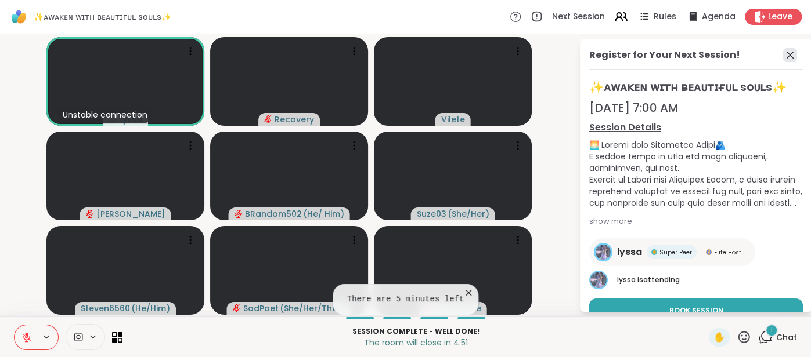
click at [787, 59] on icon at bounding box center [790, 55] width 14 height 14
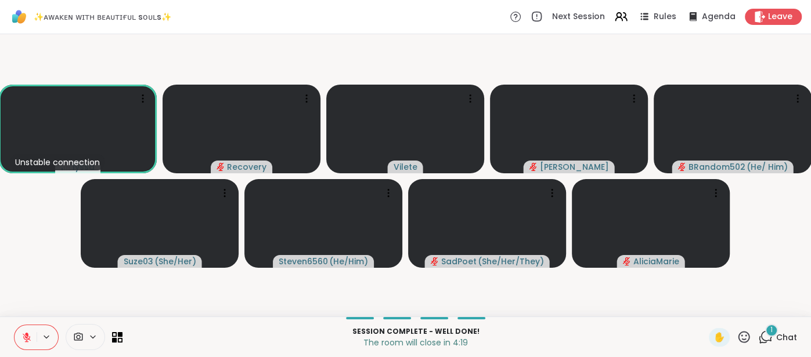
click at [23, 335] on icon at bounding box center [27, 338] width 8 height 8
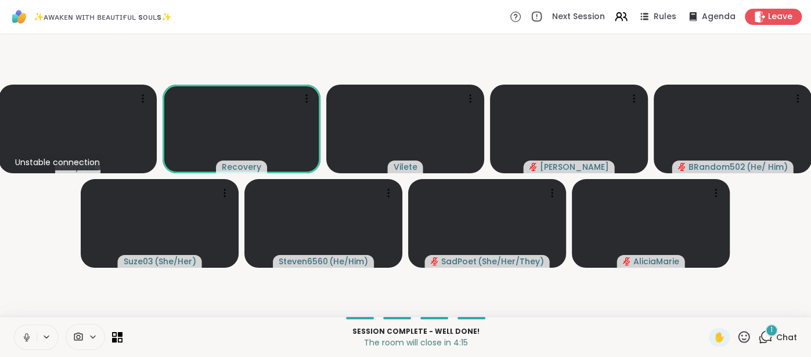
click at [785, 336] on span "Chat" at bounding box center [786, 338] width 21 height 12
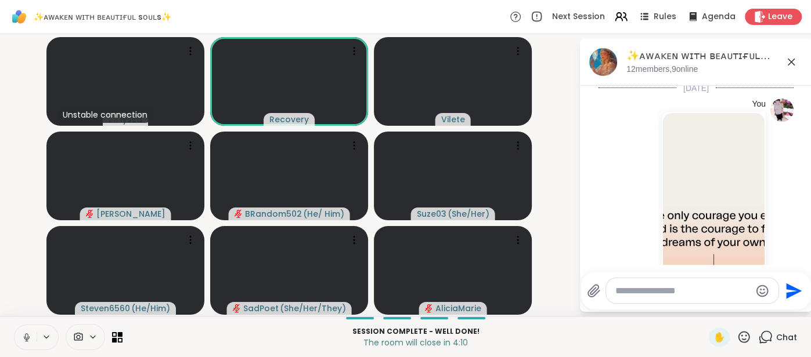
scroll to position [0, 0]
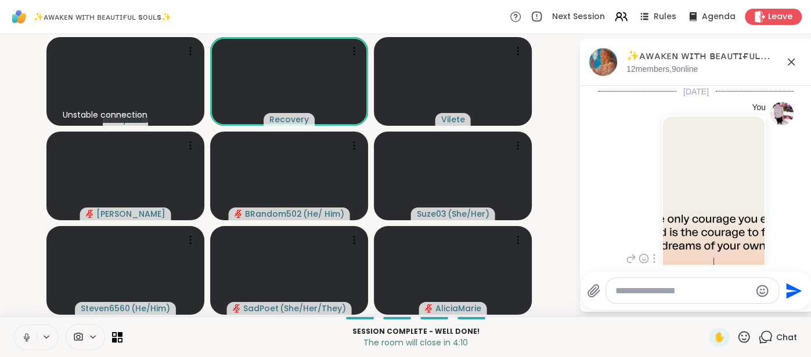
click at [724, 203] on img at bounding box center [714, 255] width 102 height 276
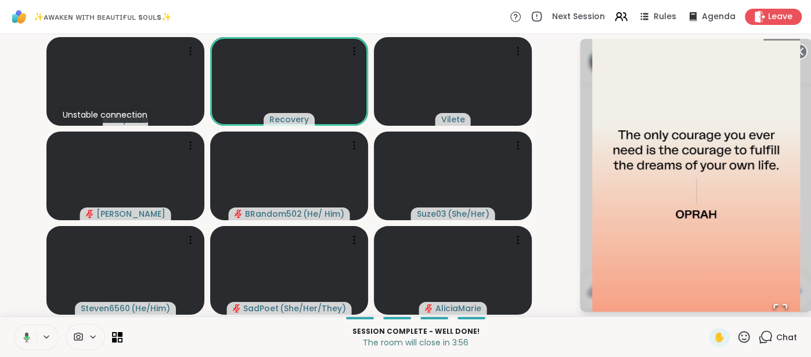
click at [804, 49] on circle at bounding box center [799, 52] width 14 height 14
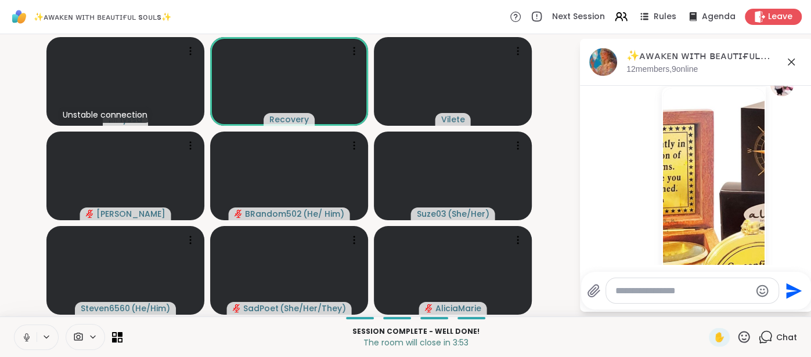
scroll to position [353, 0]
click at [711, 200] on img at bounding box center [714, 226] width 102 height 276
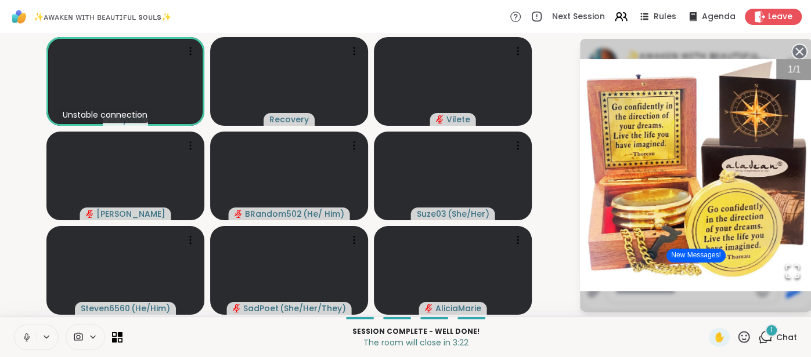
click at [798, 50] on circle at bounding box center [799, 52] width 14 height 14
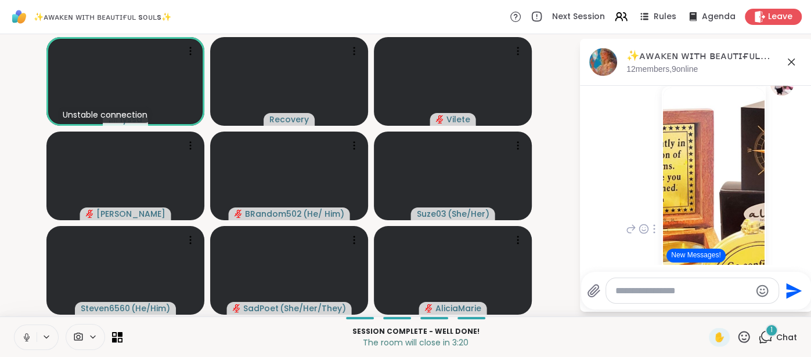
click at [793, 61] on icon at bounding box center [791, 62] width 14 height 14
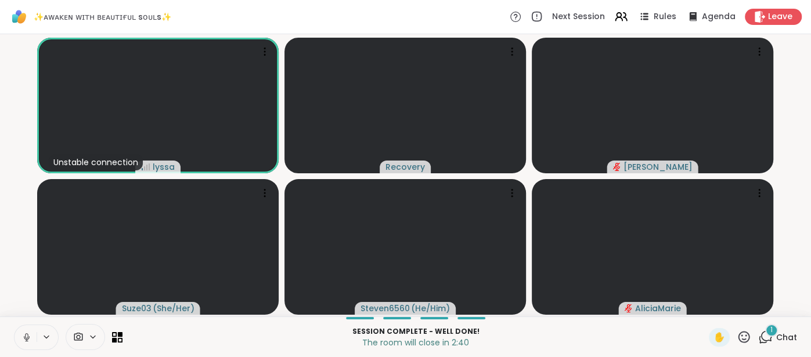
click at [20, 338] on button at bounding box center [26, 338] width 22 height 24
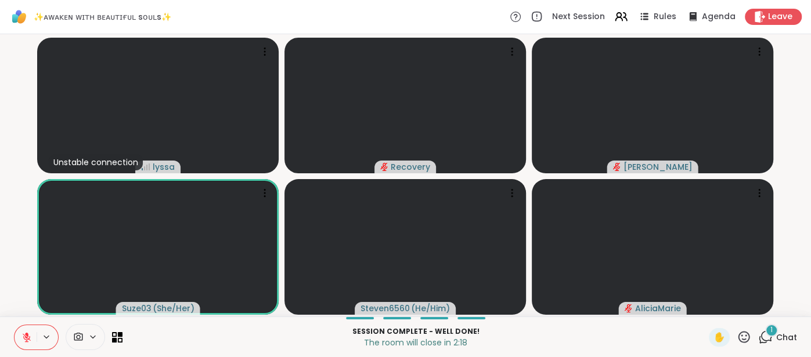
click at [23, 332] on icon at bounding box center [26, 337] width 10 height 10
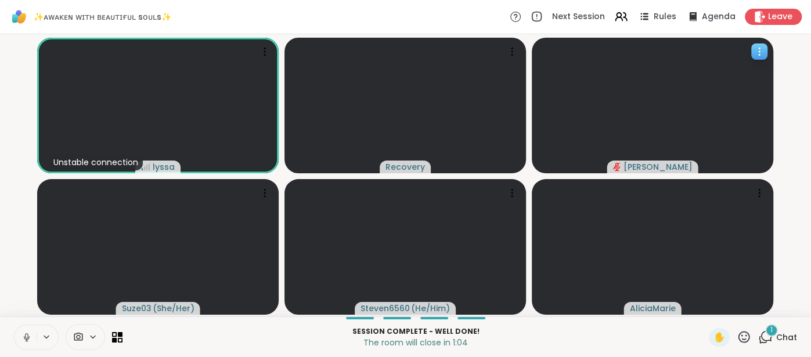
click at [590, 102] on video at bounding box center [652, 106] width 241 height 136
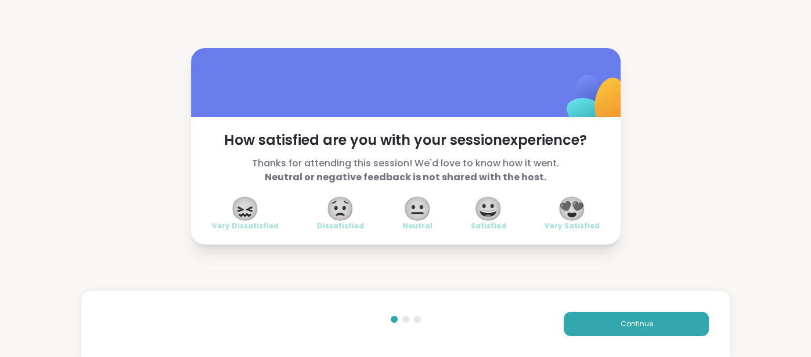
click at [563, 216] on span "😍" at bounding box center [571, 208] width 29 height 21
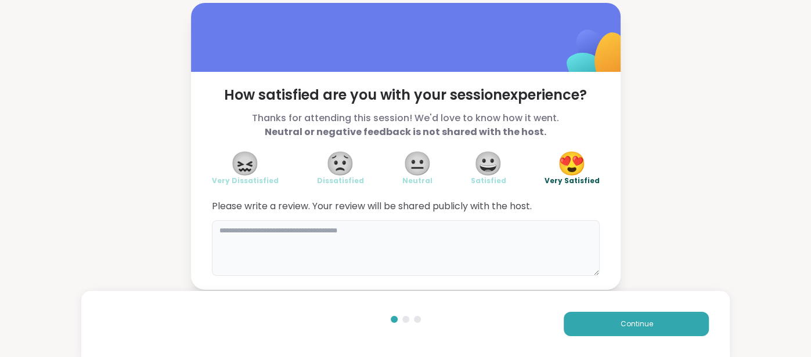
click at [518, 237] on textarea at bounding box center [406, 248] width 388 height 56
type textarea "**********"
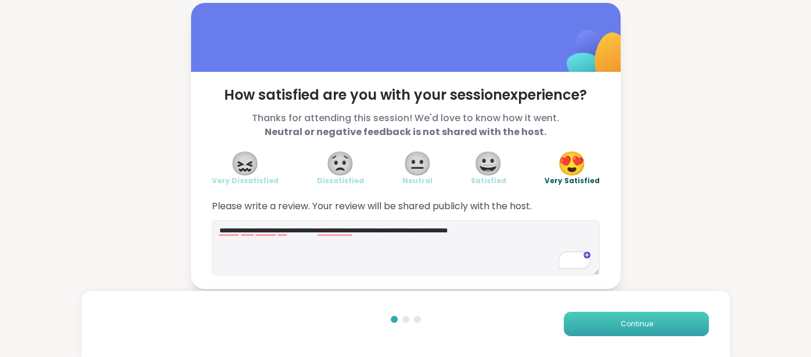
click at [652, 318] on button "Continue" at bounding box center [635, 324] width 145 height 24
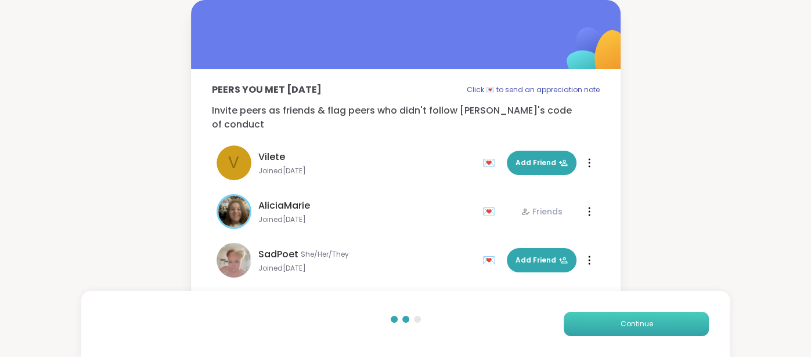
click at [652, 318] on button "Continue" at bounding box center [635, 324] width 145 height 24
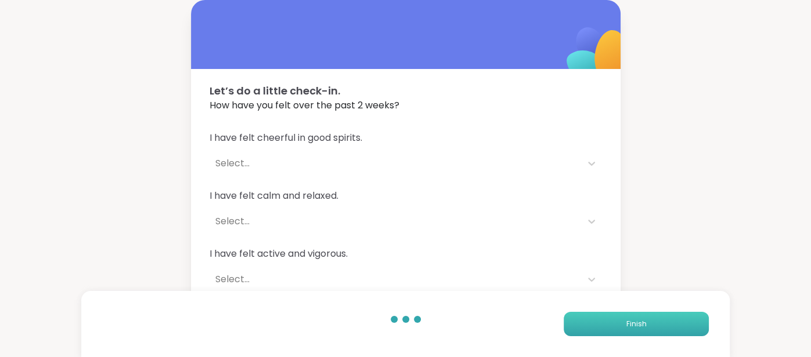
click at [652, 318] on button "Finish" at bounding box center [635, 324] width 145 height 24
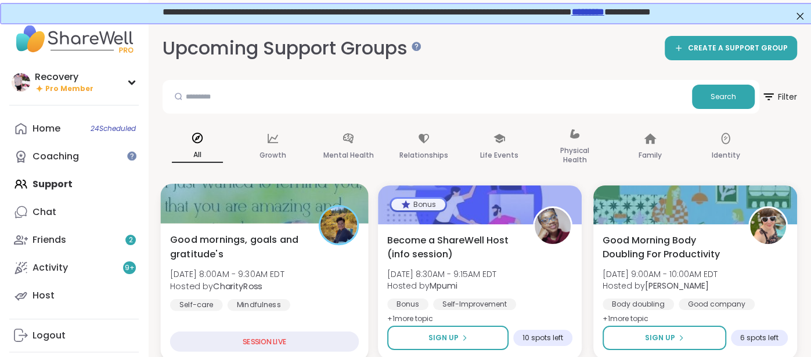
click at [342, 251] on div "Good mornings, goals and gratitude's [DATE] 8:00AM - 9:30AM EDT Hosted by Chari…" at bounding box center [264, 280] width 189 height 95
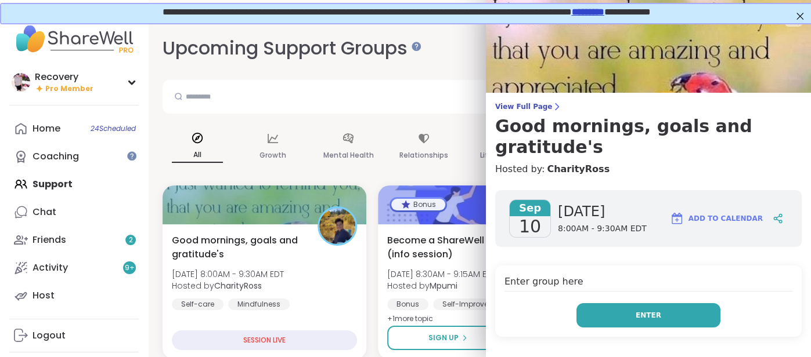
click at [688, 303] on button "Enter" at bounding box center [648, 315] width 144 height 24
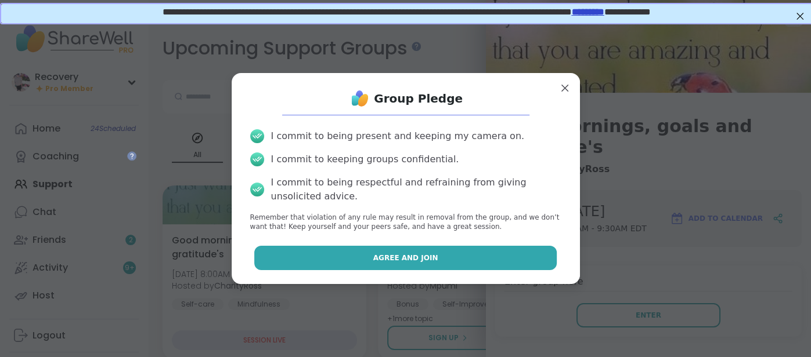
click at [468, 255] on button "Agree and Join" at bounding box center [405, 258] width 302 height 24
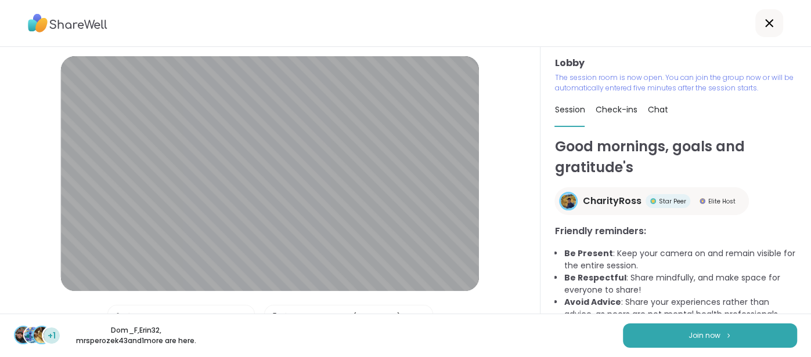
click at [674, 322] on div "+1 Dom_F , Erin32 , mrsperozek43 and 1 more are here. Join now" at bounding box center [405, 336] width 811 height 44
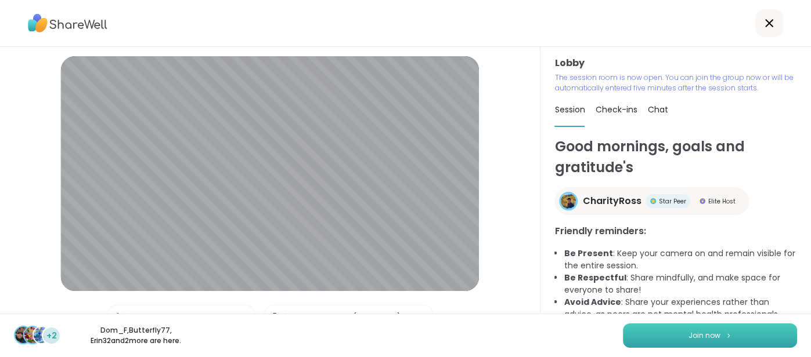
click at [671, 337] on button "Join now" at bounding box center [710, 336] width 174 height 24
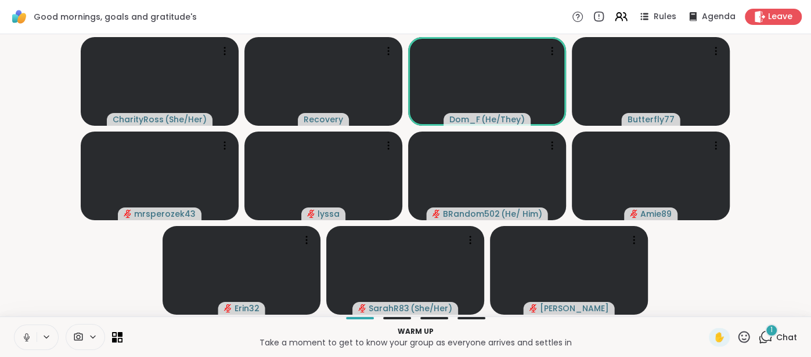
click at [17, 331] on button at bounding box center [26, 338] width 22 height 24
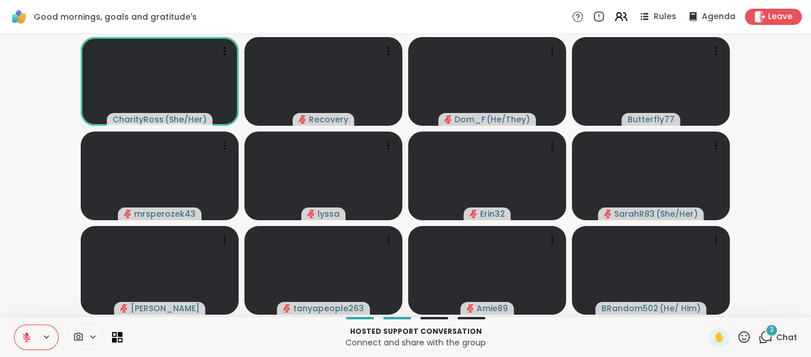
click at [26, 334] on icon at bounding box center [26, 334] width 3 height 5
click at [26, 334] on icon at bounding box center [26, 336] width 3 height 5
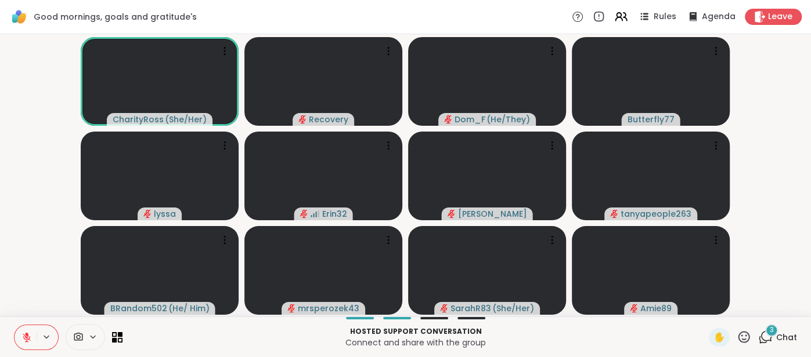
click at [17, 335] on button at bounding box center [26, 338] width 22 height 24
click at [19, 332] on button at bounding box center [26, 338] width 22 height 24
click at [21, 333] on icon at bounding box center [26, 337] width 10 height 10
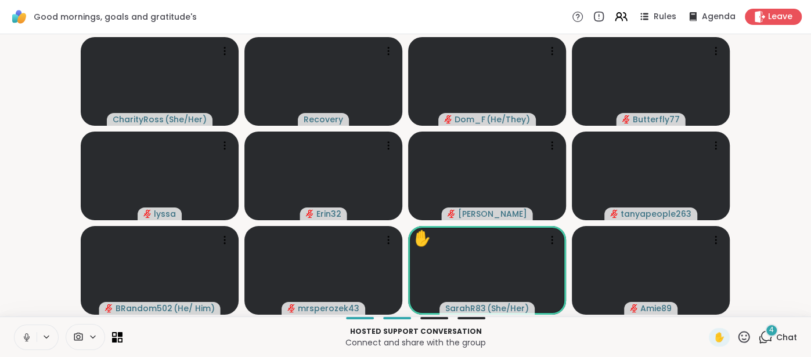
click at [17, 338] on button at bounding box center [26, 338] width 22 height 24
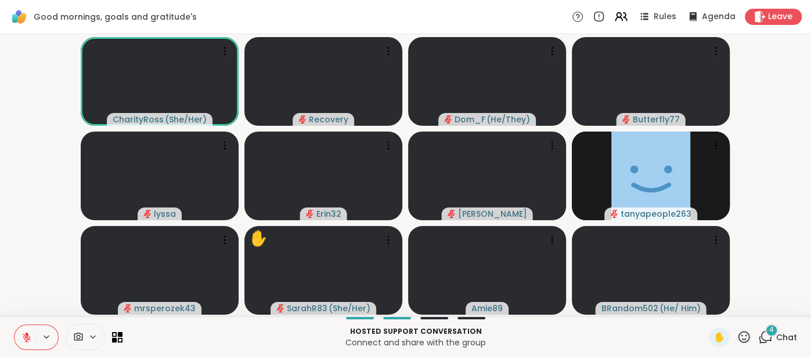
click at [783, 342] on span "Chat" at bounding box center [786, 338] width 21 height 12
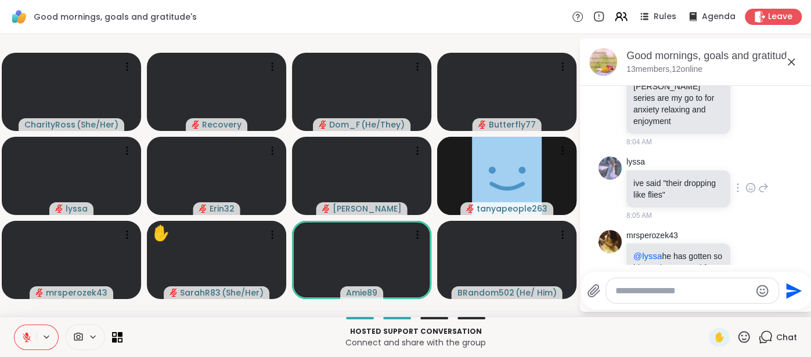
scroll to position [606, 0]
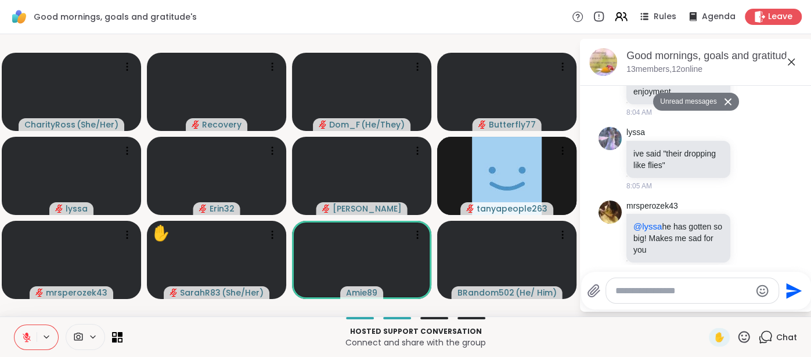
click at [786, 66] on icon at bounding box center [791, 62] width 14 height 14
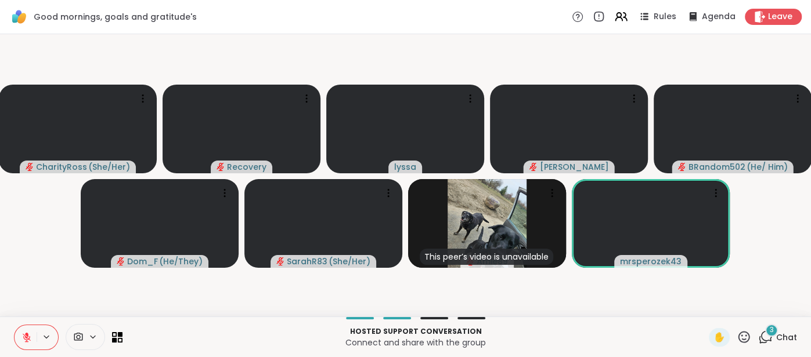
click at [21, 333] on icon at bounding box center [26, 337] width 10 height 10
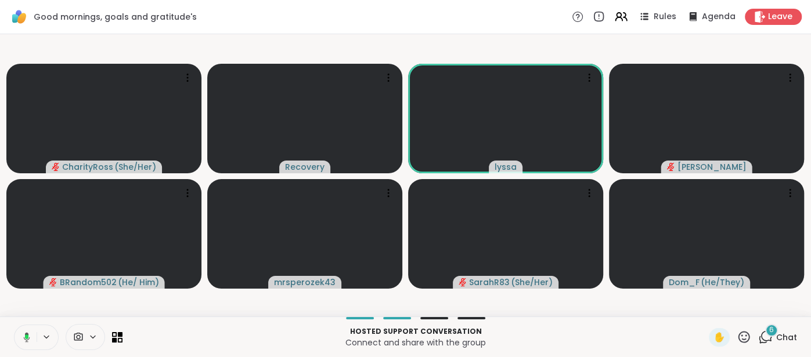
click at [23, 333] on icon at bounding box center [25, 337] width 10 height 10
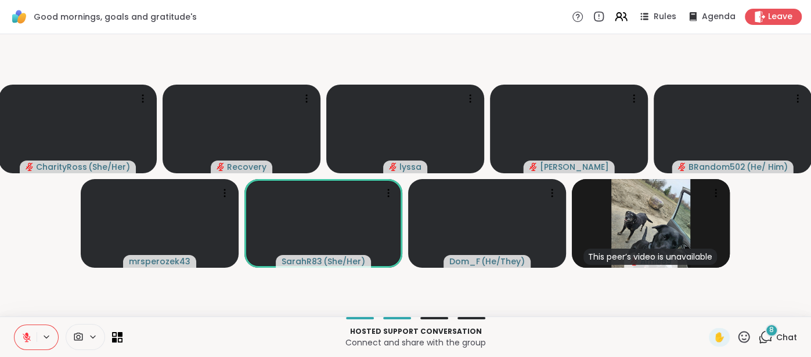
click at [23, 337] on icon at bounding box center [26, 337] width 10 height 10
click at [23, 341] on icon at bounding box center [26, 337] width 10 height 10
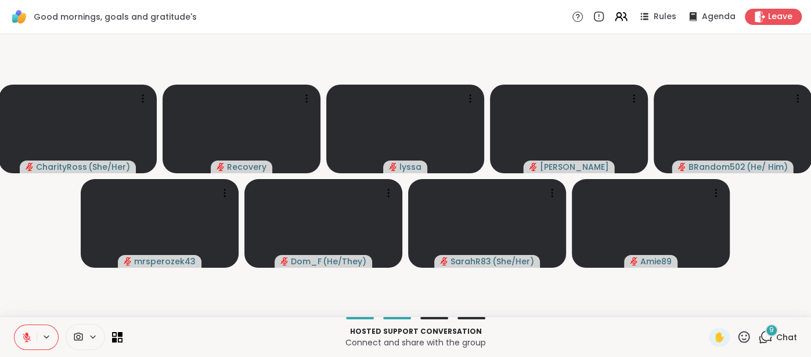
click at [22, 338] on icon at bounding box center [26, 337] width 10 height 10
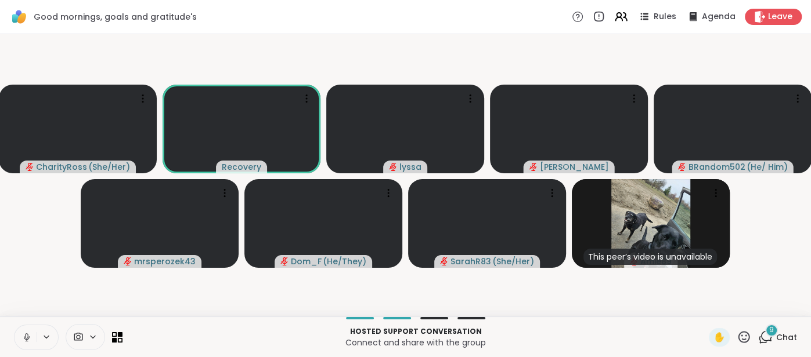
click at [19, 337] on button at bounding box center [26, 338] width 22 height 24
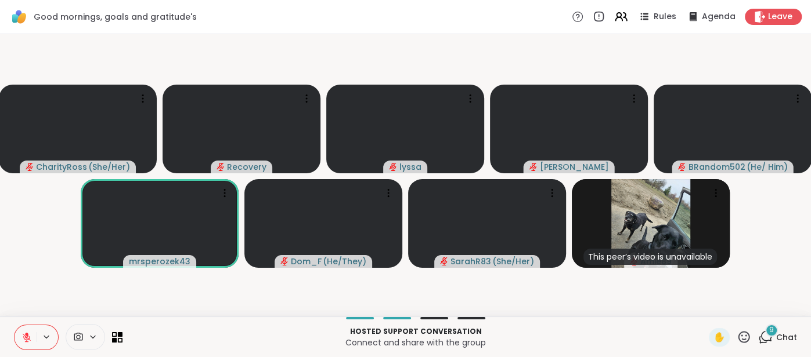
click at [23, 339] on icon at bounding box center [26, 337] width 10 height 10
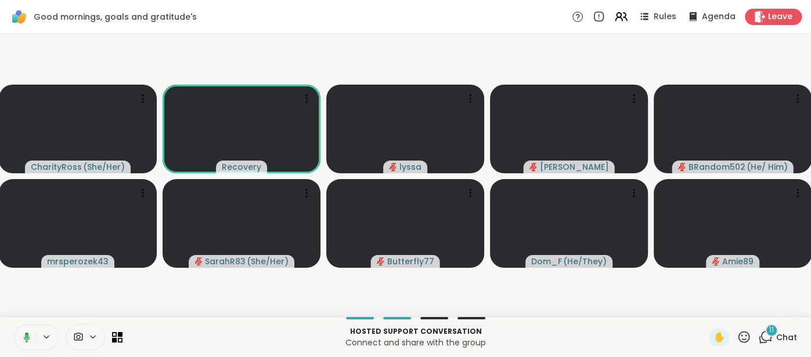
click at [21, 323] on div "Hosted support conversation Connect and share with the group ✋ 11 Chat" at bounding box center [405, 337] width 811 height 41
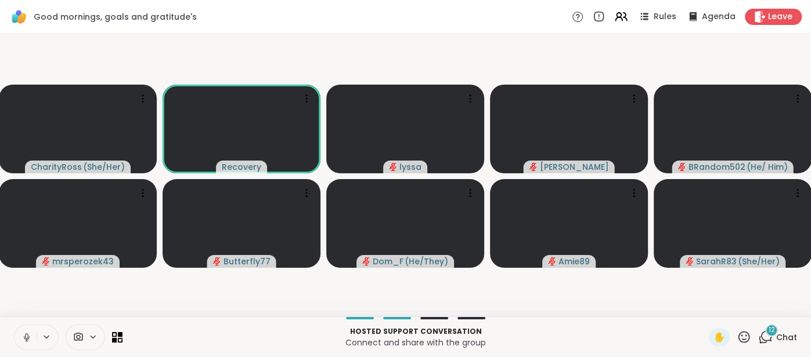
click at [20, 337] on button at bounding box center [26, 338] width 22 height 24
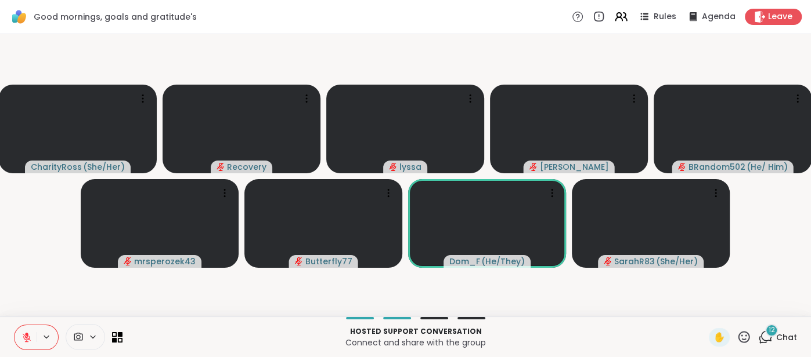
click at [648, 327] on p "Hosted support conversation" at bounding box center [415, 332] width 572 height 10
click at [730, 288] on video-player-container "CharityRoss ( She/Her ) Recovery [PERSON_NAME] BRandom502 ( He/ Him ) mrsperoze…" at bounding box center [405, 175] width 797 height 273
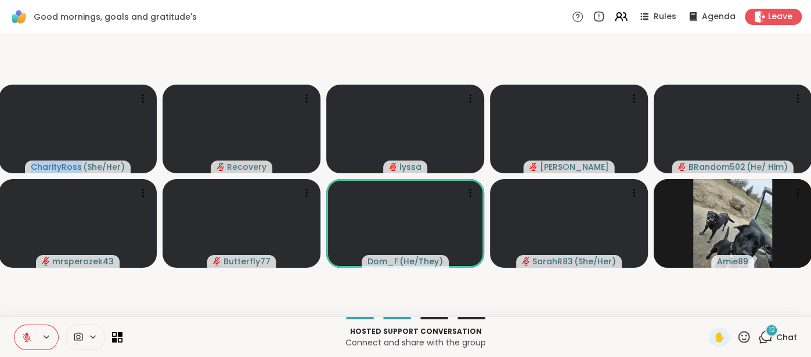
click at [730, 288] on video-player-container "CharityRoss ( She/Her ) Recovery [PERSON_NAME] BRandom502 ( He/ Him ) mrsperoze…" at bounding box center [405, 175] width 797 height 273
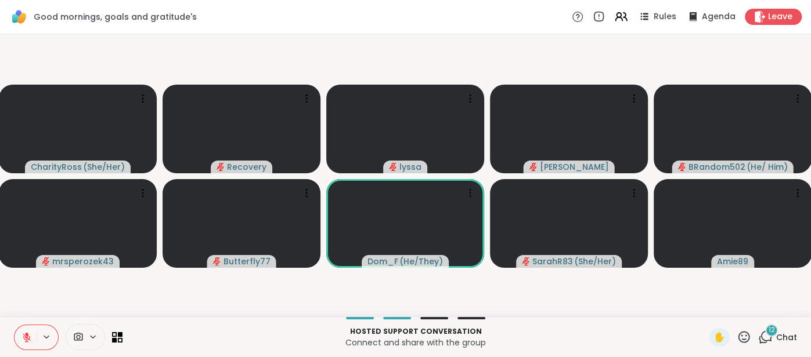
click at [773, 330] on span "12" at bounding box center [771, 331] width 6 height 10
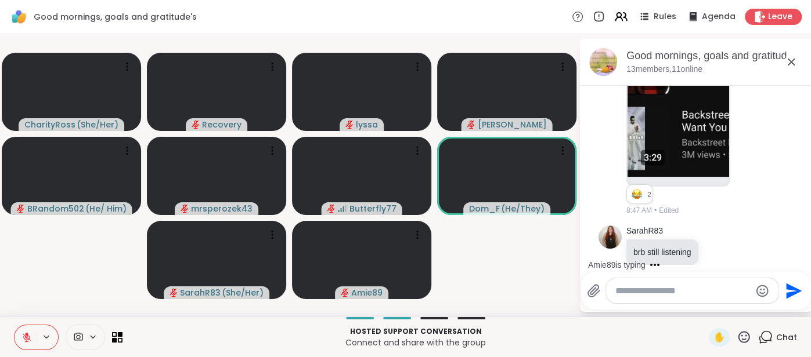
scroll to position [1176, 0]
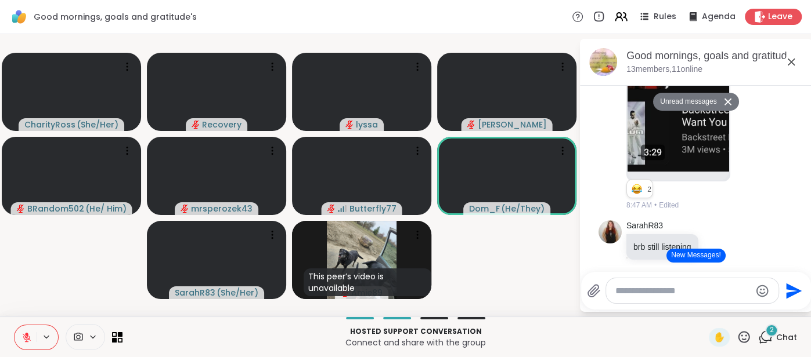
click at [788, 64] on icon at bounding box center [790, 62] width 7 height 7
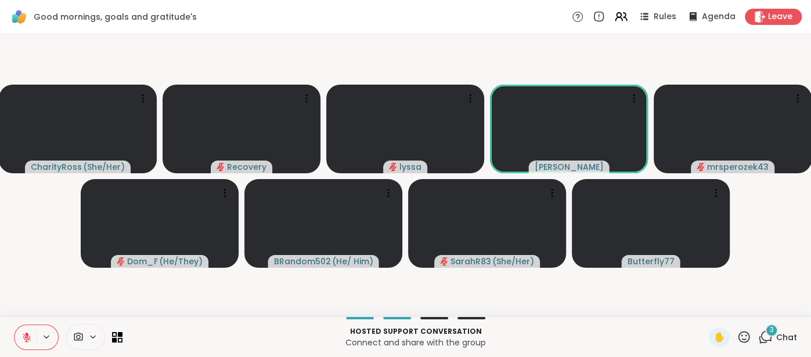
click at [784, 339] on span "Chat" at bounding box center [786, 338] width 21 height 12
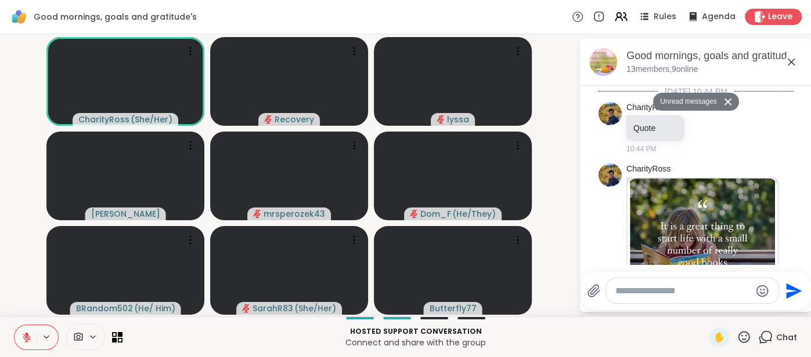
scroll to position [2717, 0]
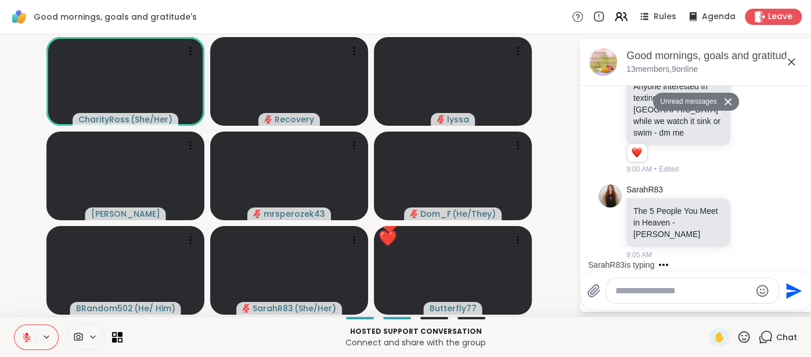
click at [796, 66] on icon at bounding box center [791, 62] width 14 height 14
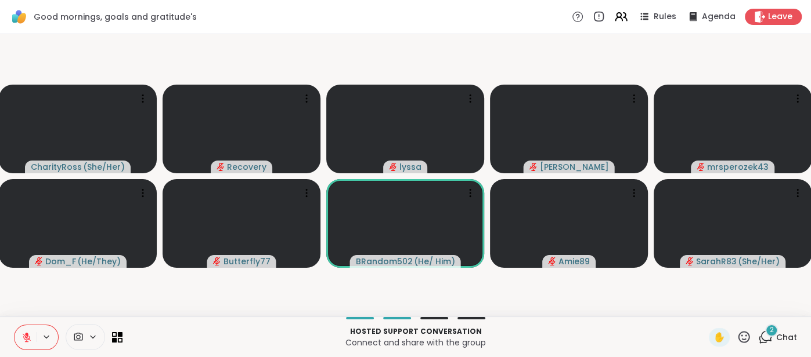
click at [775, 337] on div "2 Chat" at bounding box center [777, 337] width 39 height 19
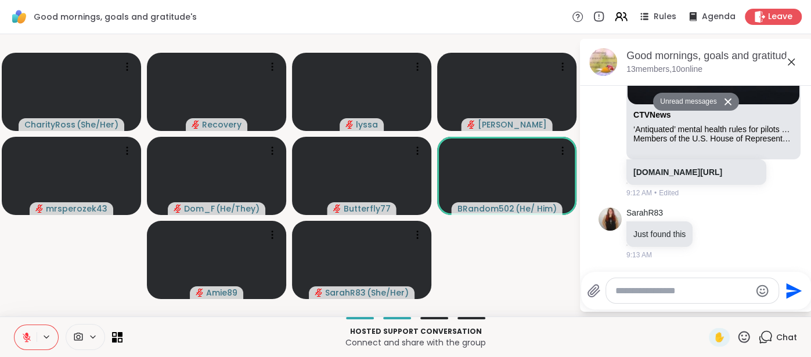
scroll to position [3315, 0]
click at [790, 62] on icon at bounding box center [790, 62] width 7 height 7
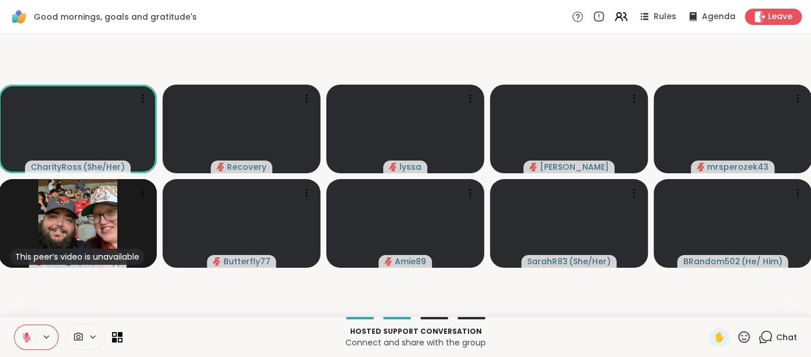
click at [26, 331] on button at bounding box center [26, 338] width 22 height 24
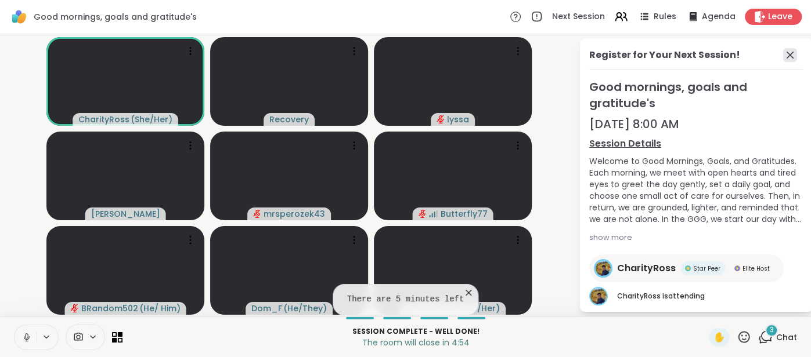
click at [789, 59] on icon at bounding box center [790, 55] width 14 height 14
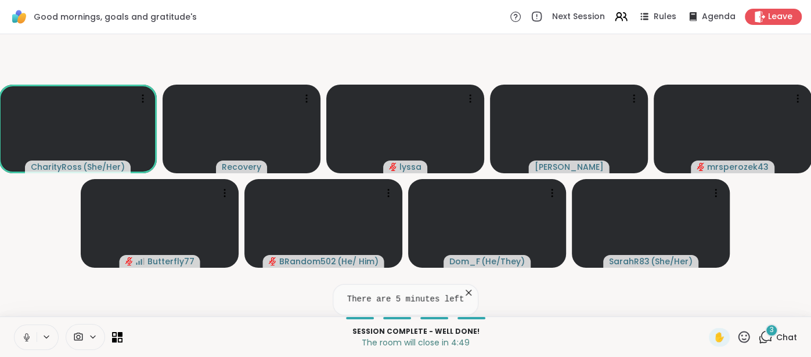
click at [28, 335] on icon at bounding box center [26, 337] width 10 height 10
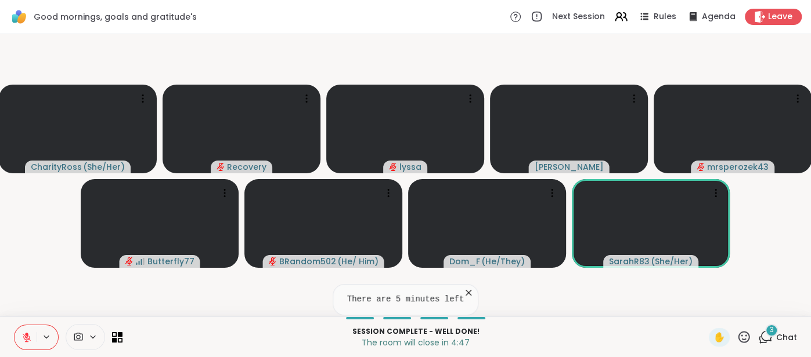
click at [785, 337] on span "Chat" at bounding box center [786, 338] width 21 height 12
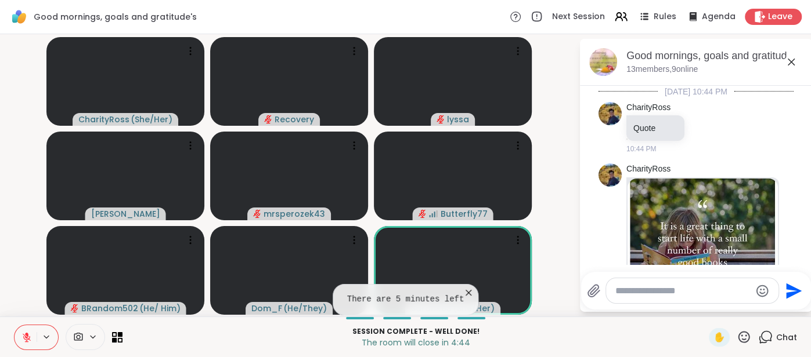
scroll to position [3567, 0]
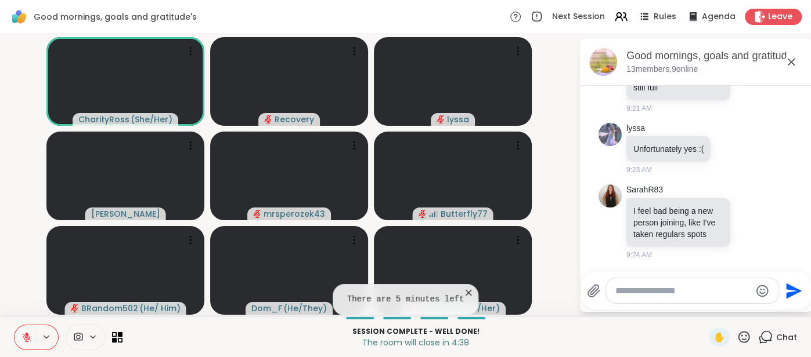
click at [667, 294] on textarea "Type your message" at bounding box center [682, 291] width 135 height 12
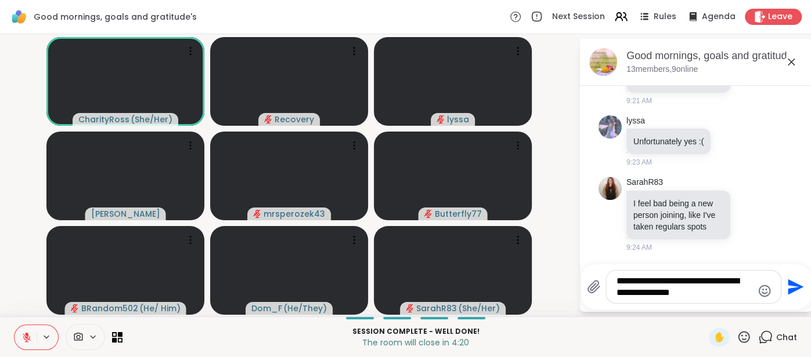
type textarea "**********"
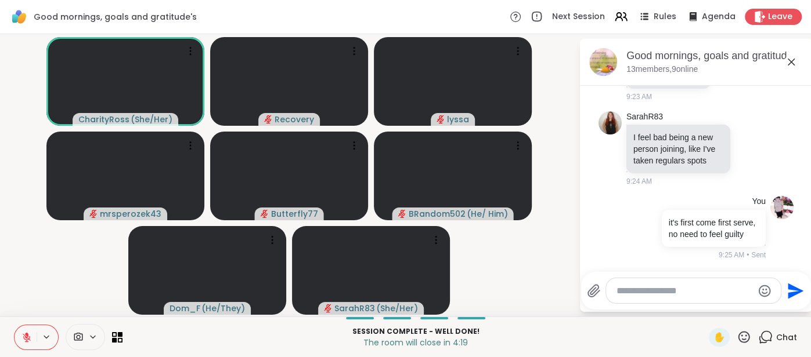
scroll to position [3613, 0]
click at [789, 17] on span "Leave" at bounding box center [781, 17] width 26 height 12
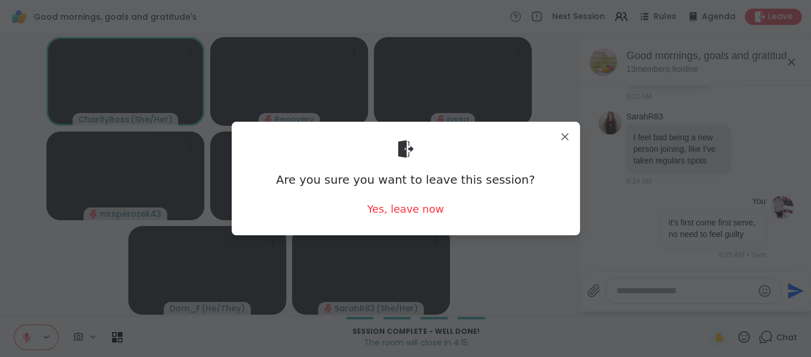
click at [404, 218] on div "Are you sure you want to leave this session? Yes, leave now" at bounding box center [406, 178] width 330 height 95
click at [406, 211] on div "Yes, leave now" at bounding box center [405, 209] width 77 height 15
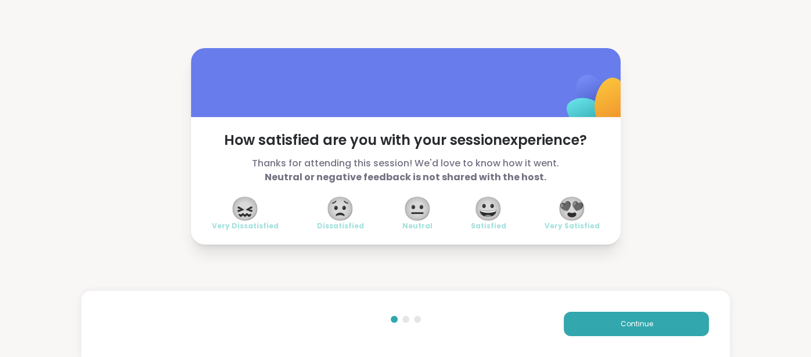
click at [573, 213] on span "😍" at bounding box center [571, 208] width 29 height 21
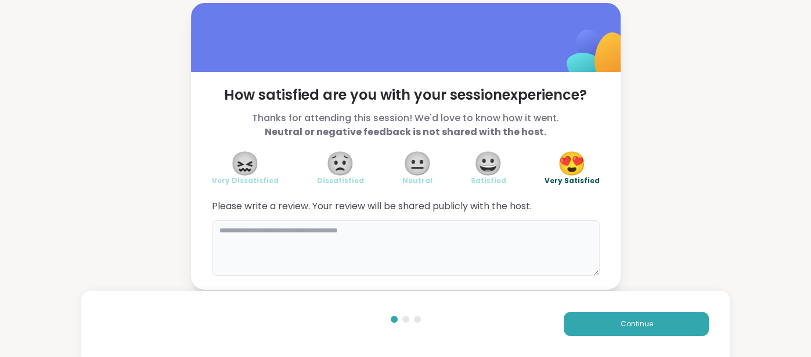
click at [485, 241] on textarea at bounding box center [406, 248] width 388 height 56
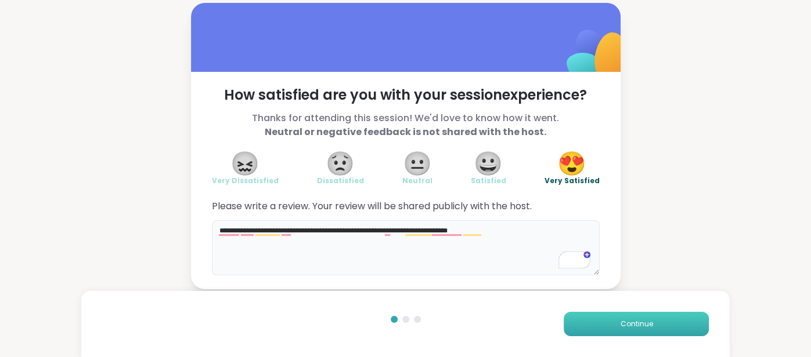
type textarea "**********"
click at [608, 319] on button "Continue" at bounding box center [635, 324] width 145 height 24
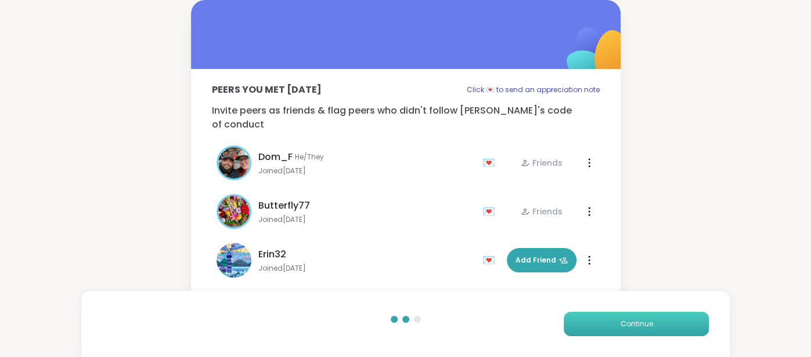
click at [608, 319] on button "Continue" at bounding box center [635, 324] width 145 height 24
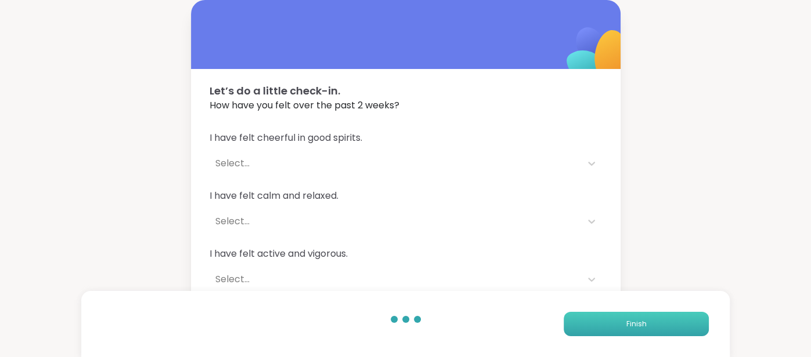
click at [608, 319] on button "Finish" at bounding box center [635, 324] width 145 height 24
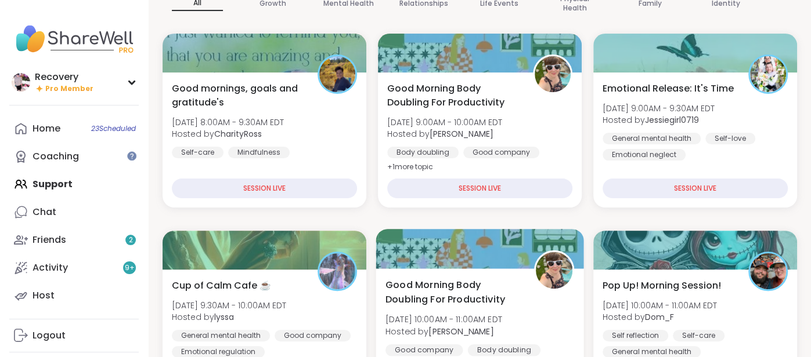
scroll to position [153, 0]
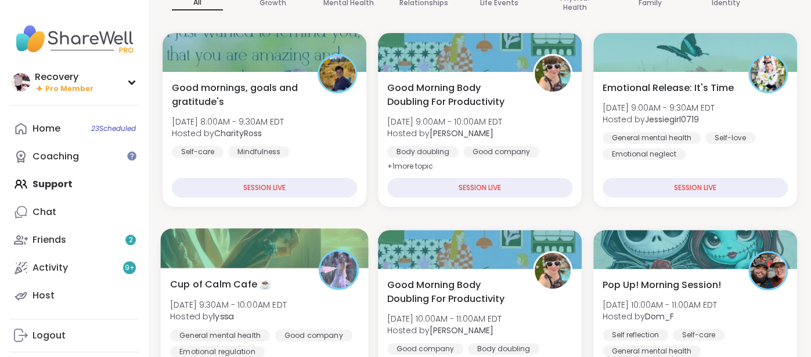
click at [305, 282] on div "Cup of Calm Cafe ☕️ Wed, Sep 10 | 9:30AM - 10:00AM EDT Hosted by lyssa General …" at bounding box center [264, 317] width 189 height 81
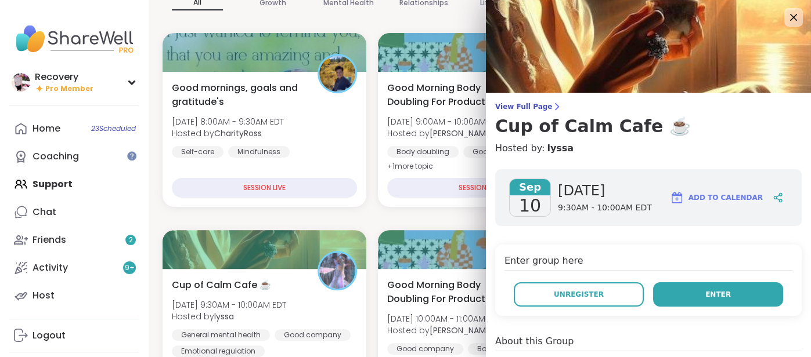
click at [731, 298] on button "Enter" at bounding box center [718, 295] width 130 height 24
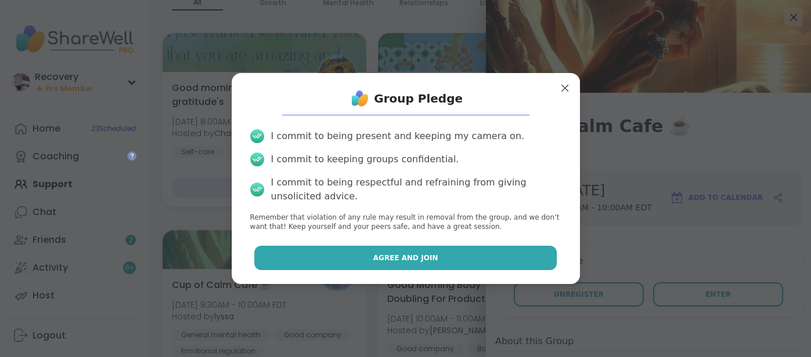
click at [315, 267] on button "Agree and Join" at bounding box center [405, 258] width 302 height 24
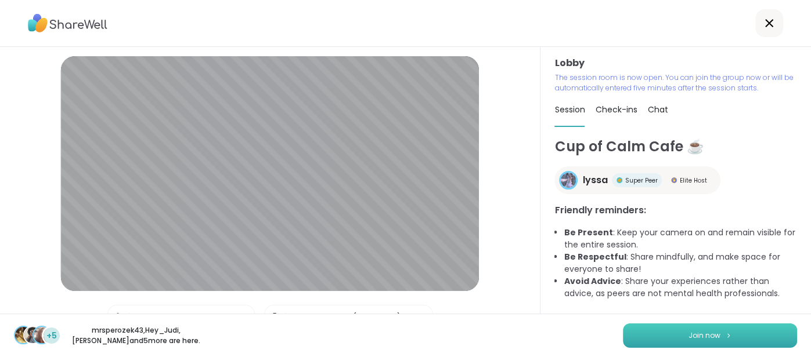
click at [638, 328] on button "Join now" at bounding box center [710, 336] width 174 height 24
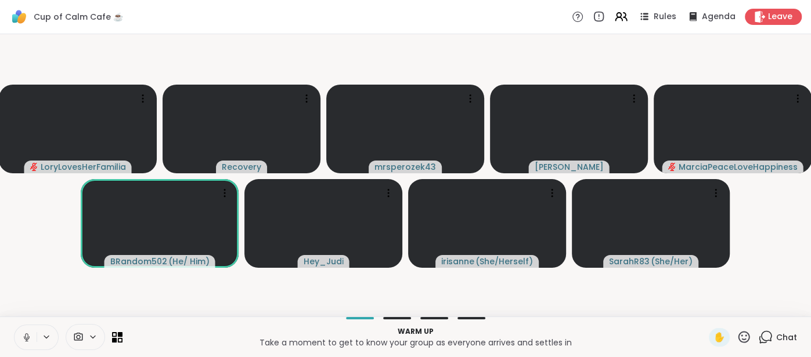
click at [19, 338] on button at bounding box center [26, 338] width 22 height 24
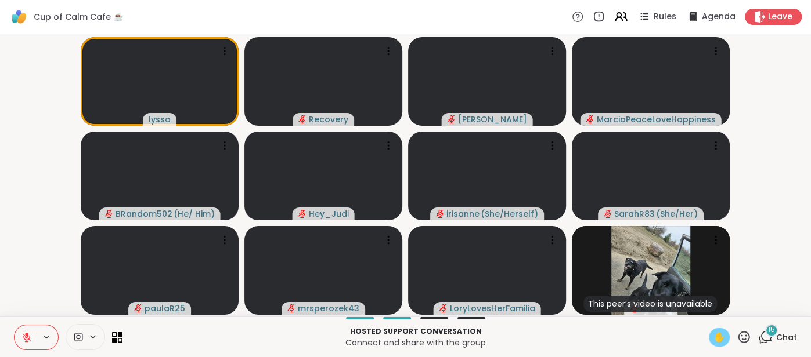
click at [709, 339] on div "✋" at bounding box center [718, 337] width 21 height 19
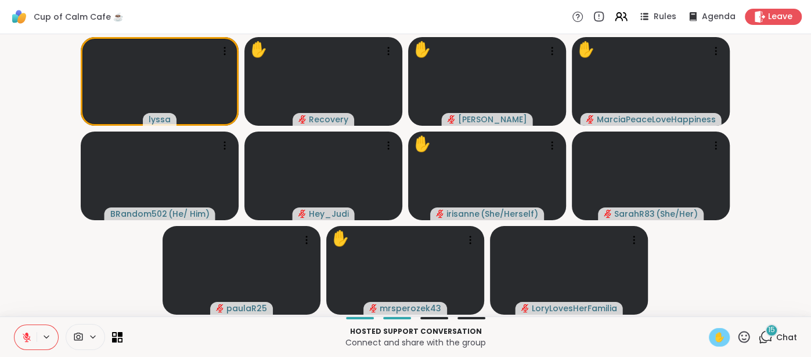
click at [776, 334] on div "15" at bounding box center [771, 330] width 13 height 13
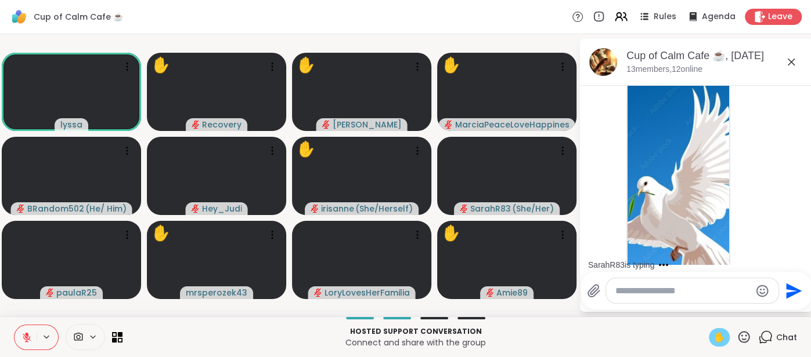
scroll to position [1602, 0]
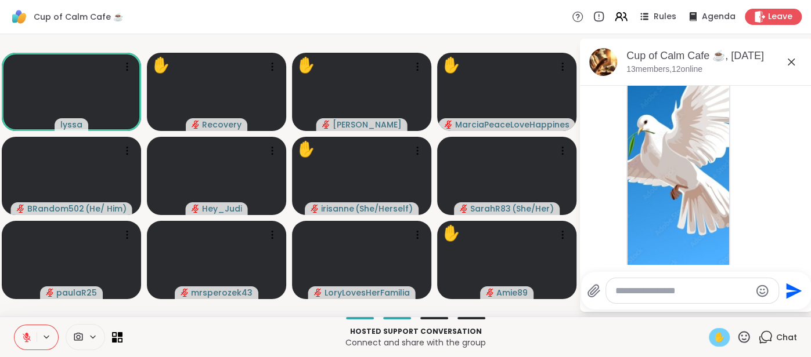
click at [19, 338] on button at bounding box center [26, 338] width 22 height 24
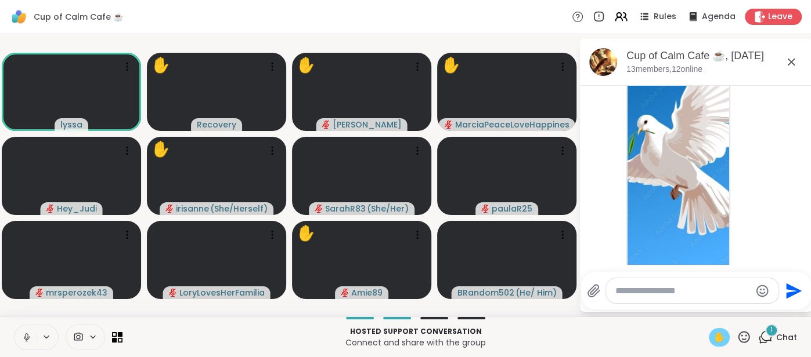
scroll to position [1680, 0]
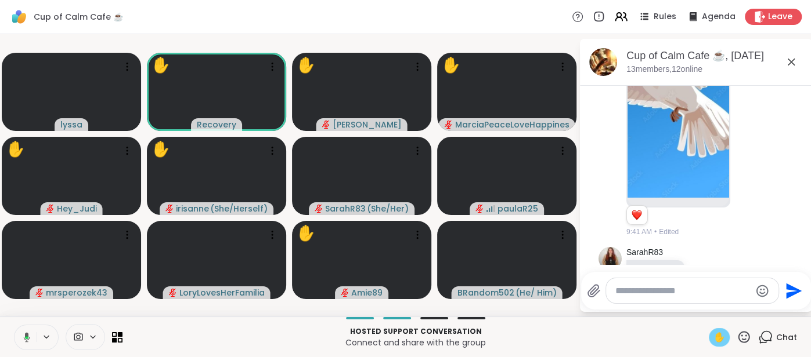
click at [21, 338] on icon at bounding box center [25, 337] width 10 height 10
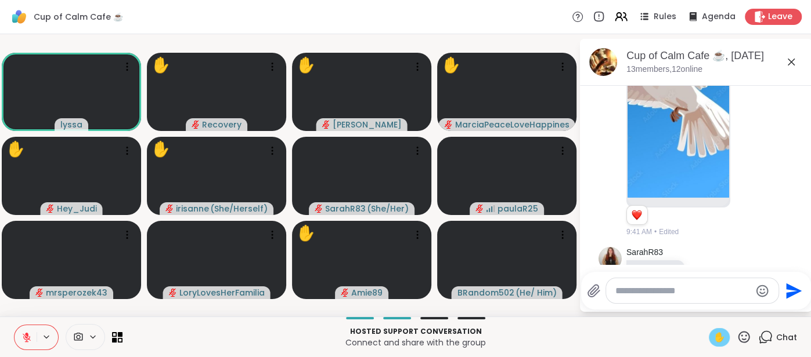
click at [714, 339] on span "✋" at bounding box center [719, 338] width 12 height 14
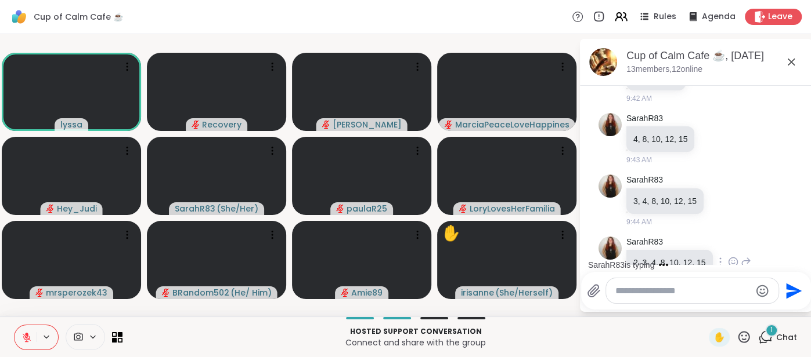
scroll to position [2060, 0]
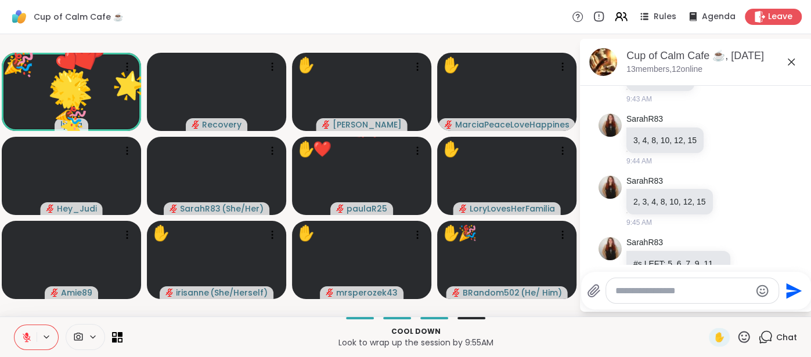
click at [741, 335] on icon at bounding box center [743, 337] width 15 height 15
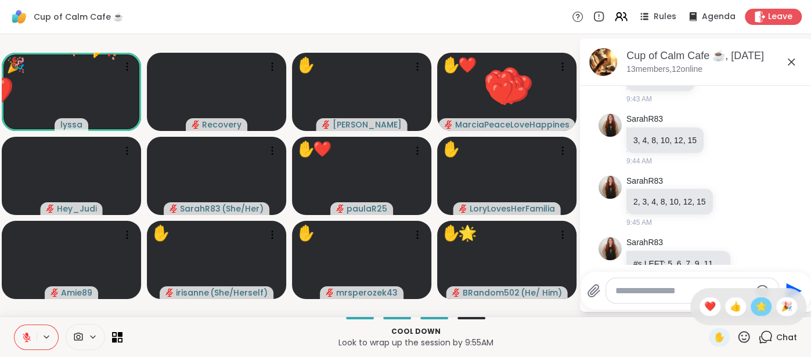
click at [754, 309] on div "🌟" at bounding box center [760, 307] width 21 height 19
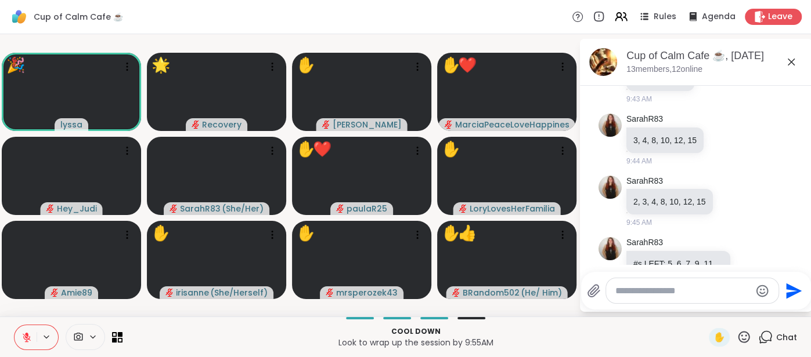
click at [791, 62] on icon at bounding box center [790, 62] width 7 height 7
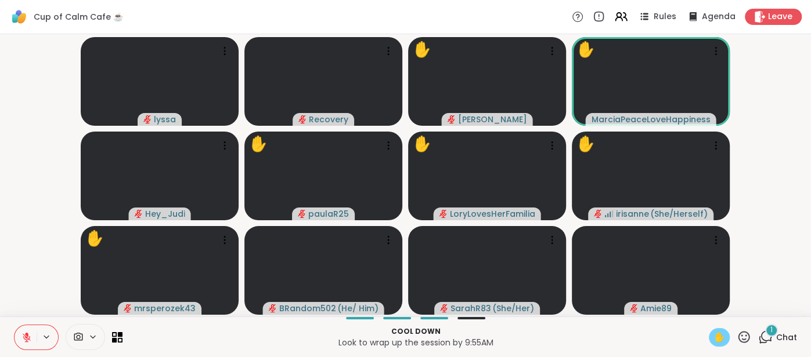
click at [722, 345] on div "✋" at bounding box center [718, 337] width 21 height 19
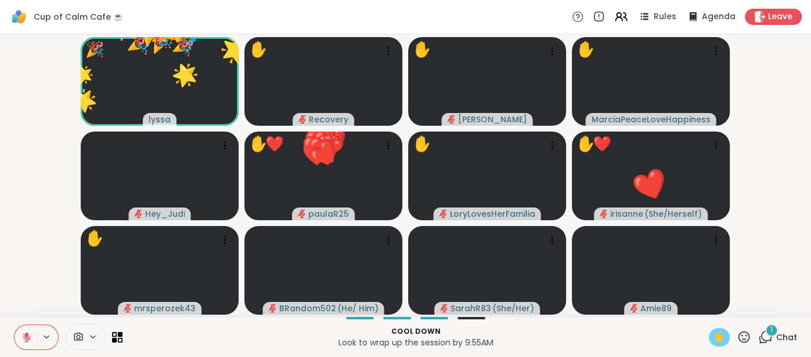
click at [742, 338] on icon at bounding box center [743, 337] width 15 height 15
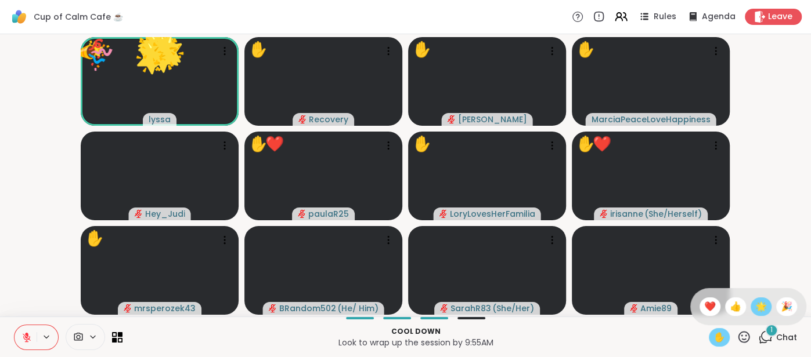
click at [762, 311] on span "🌟" at bounding box center [761, 307] width 12 height 14
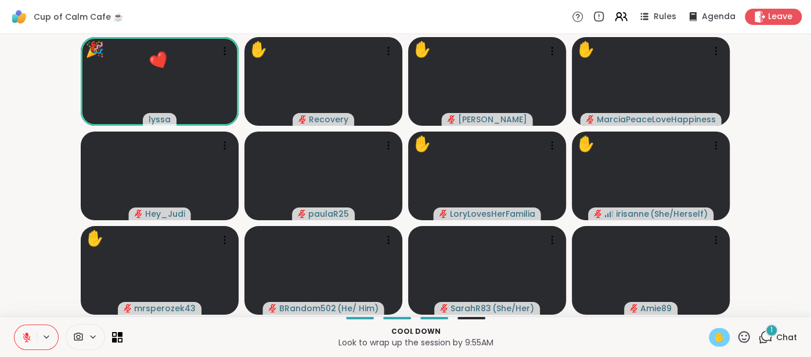
click at [741, 340] on icon at bounding box center [743, 337] width 15 height 15
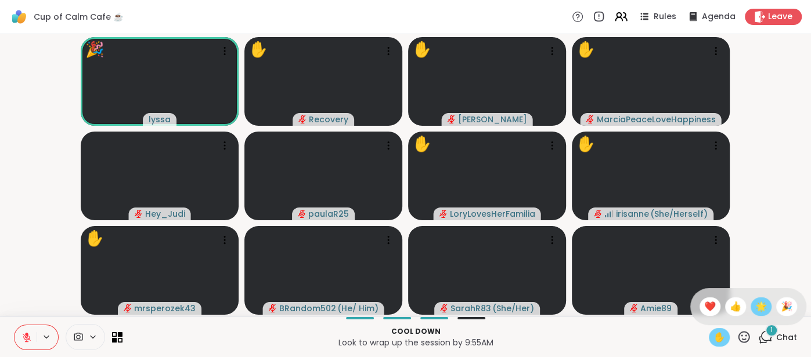
click at [760, 313] on span "🌟" at bounding box center [761, 307] width 12 height 14
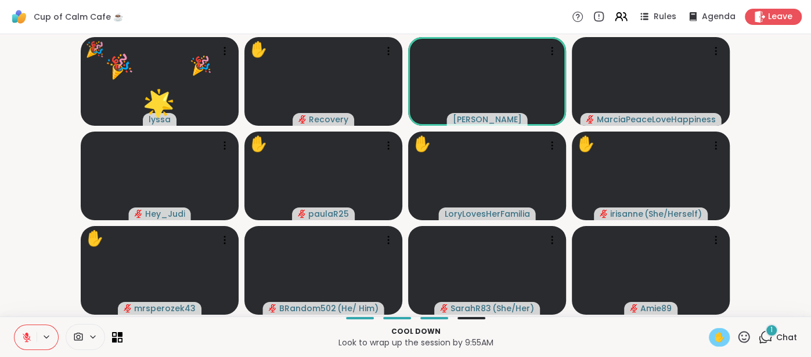
click at [738, 341] on icon at bounding box center [743, 337] width 15 height 15
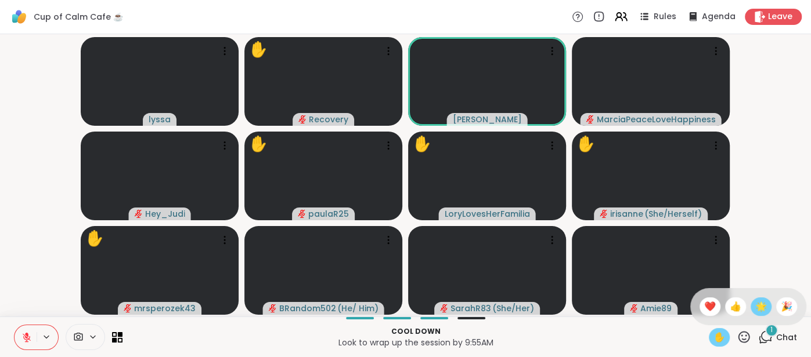
click at [761, 307] on span "🌟" at bounding box center [761, 307] width 12 height 14
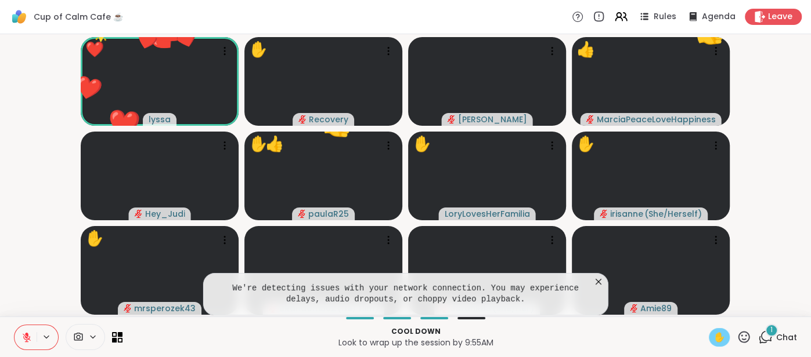
click at [598, 285] on icon at bounding box center [598, 282] width 12 height 12
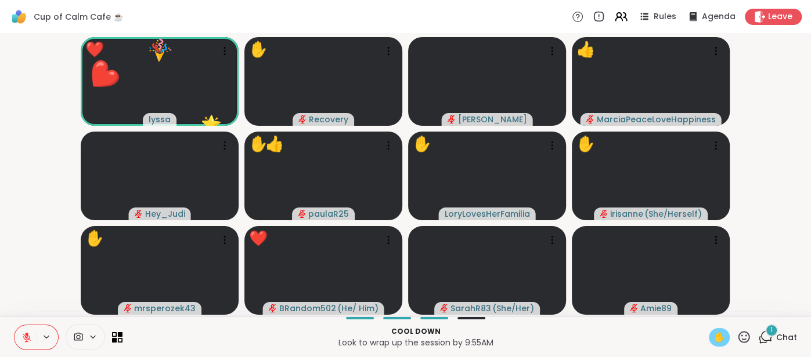
click at [740, 339] on icon at bounding box center [743, 337] width 15 height 15
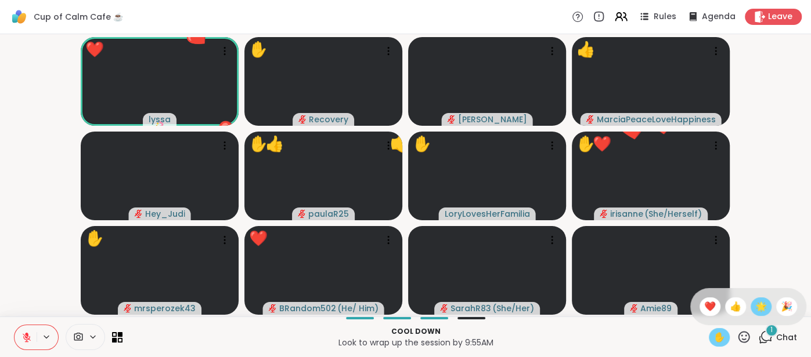
click at [759, 309] on span "🌟" at bounding box center [761, 307] width 12 height 14
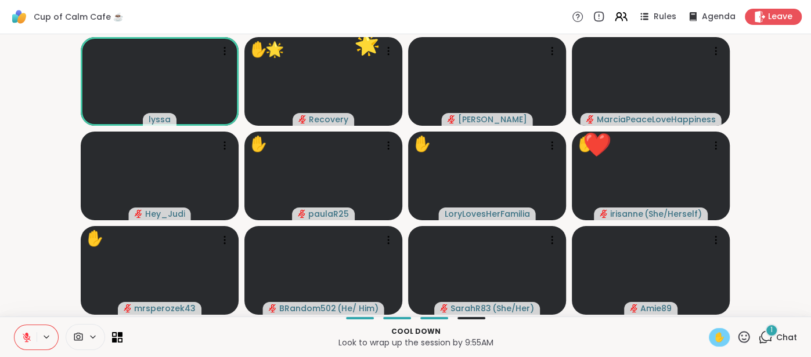
click at [26, 332] on icon at bounding box center [26, 337] width 10 height 10
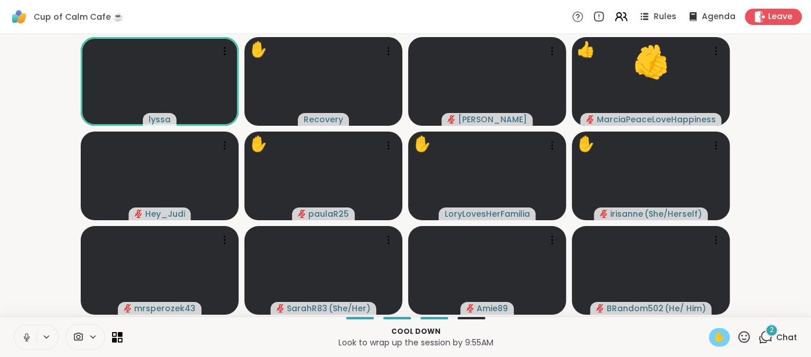
click at [22, 335] on icon at bounding box center [26, 337] width 10 height 10
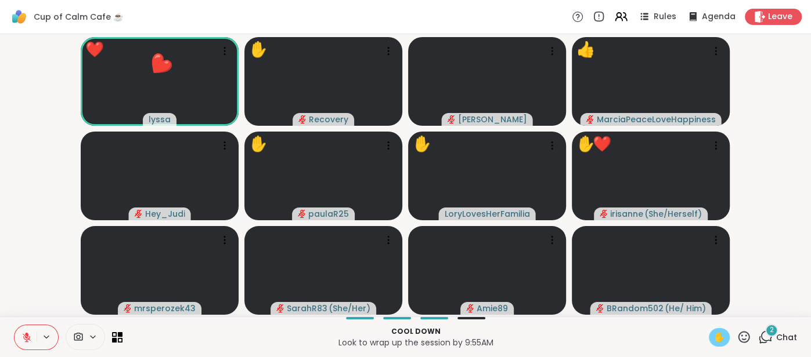
click at [719, 340] on span "✋" at bounding box center [719, 338] width 12 height 14
click at [27, 339] on icon at bounding box center [27, 338] width 8 height 8
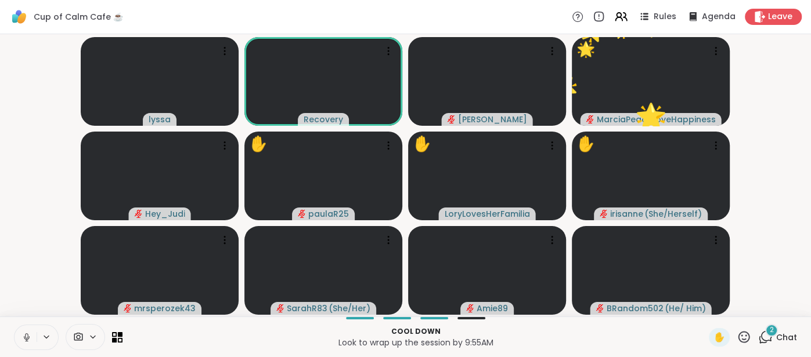
click at [24, 332] on icon at bounding box center [26, 337] width 10 height 10
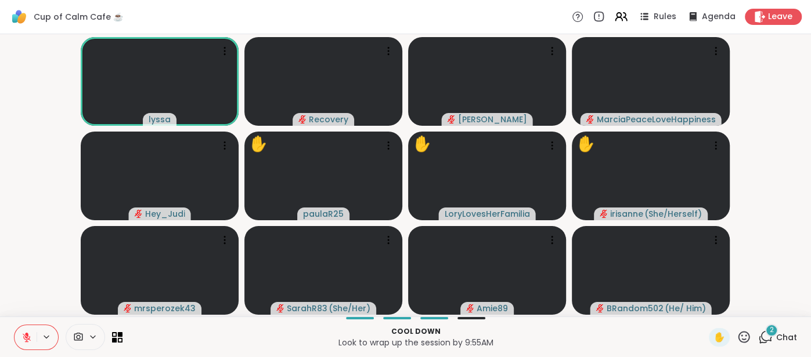
click at [785, 344] on div "2 Chat" at bounding box center [777, 337] width 39 height 19
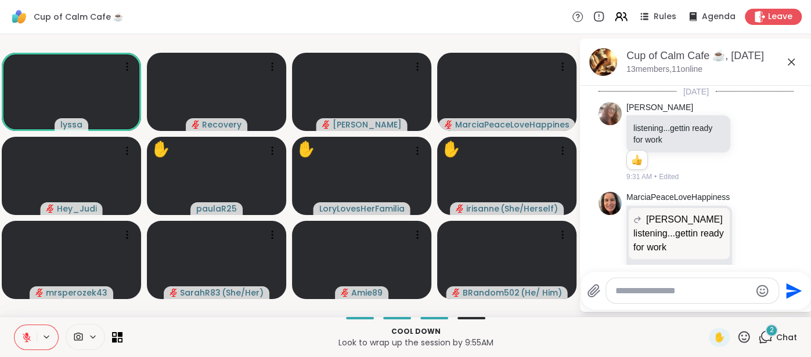
scroll to position [2269, 0]
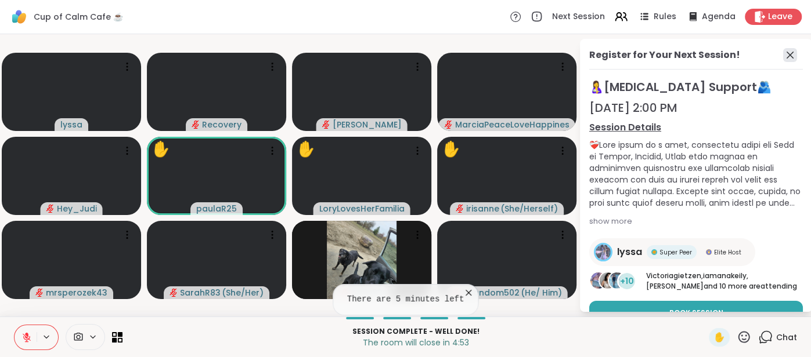
click at [788, 59] on icon at bounding box center [790, 55] width 14 height 14
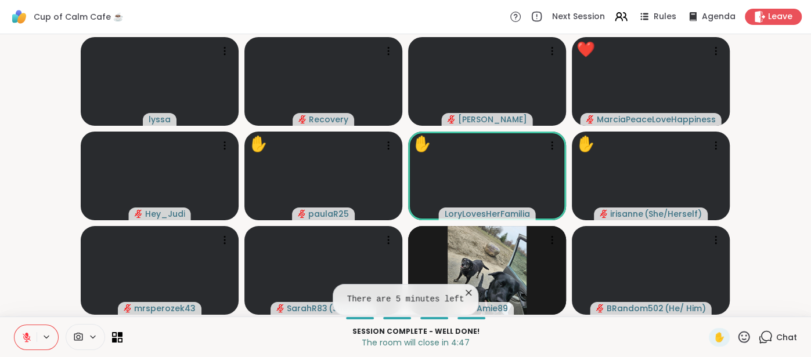
click at [785, 336] on span "Chat" at bounding box center [786, 338] width 21 height 12
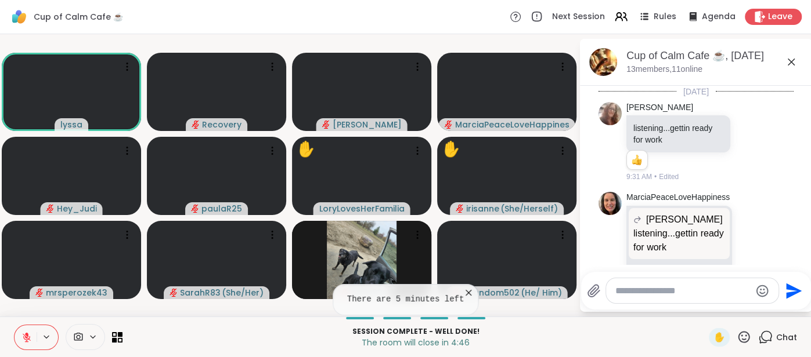
scroll to position [2230, 0]
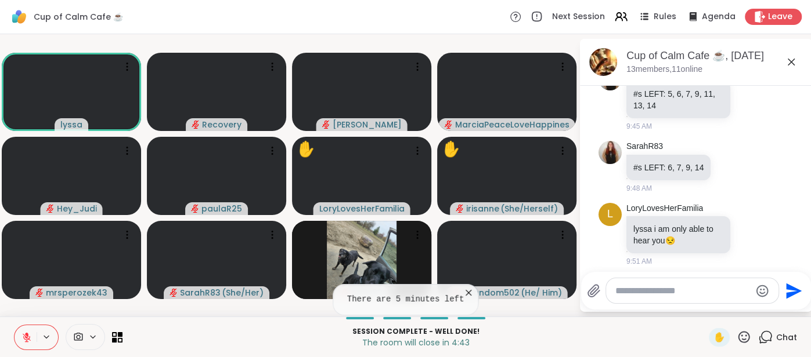
click at [789, 64] on icon at bounding box center [791, 62] width 14 height 14
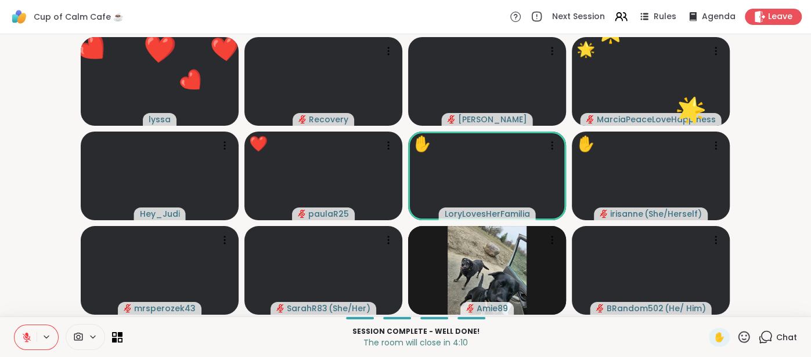
click at [747, 340] on icon at bounding box center [743, 337] width 15 height 15
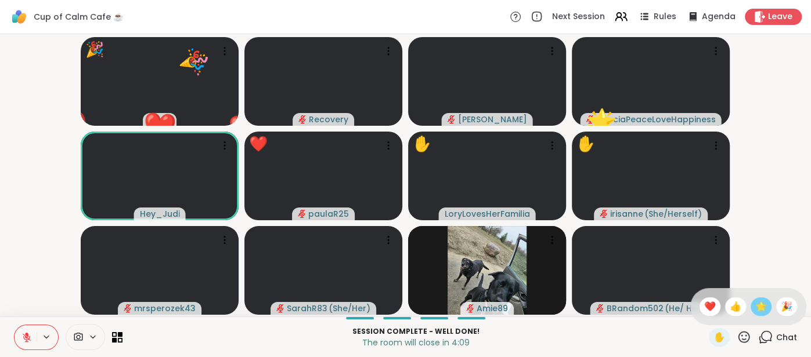
click at [763, 313] on span "🌟" at bounding box center [761, 307] width 12 height 14
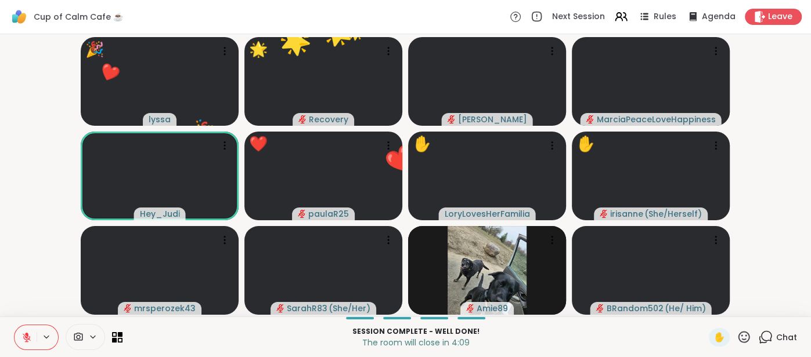
click at [743, 339] on icon at bounding box center [744, 337] width 12 height 12
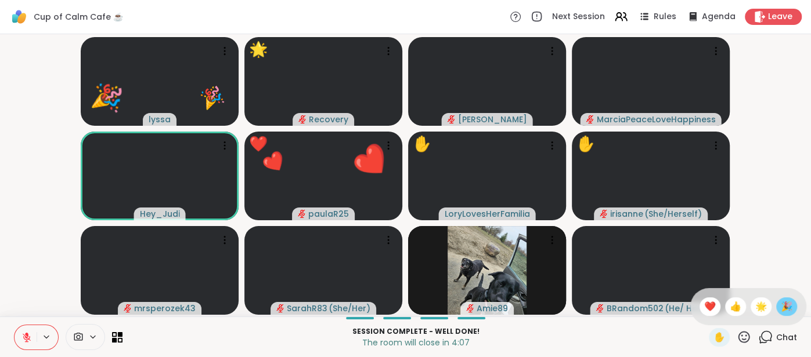
click at [785, 306] on span "🎉" at bounding box center [786, 307] width 12 height 14
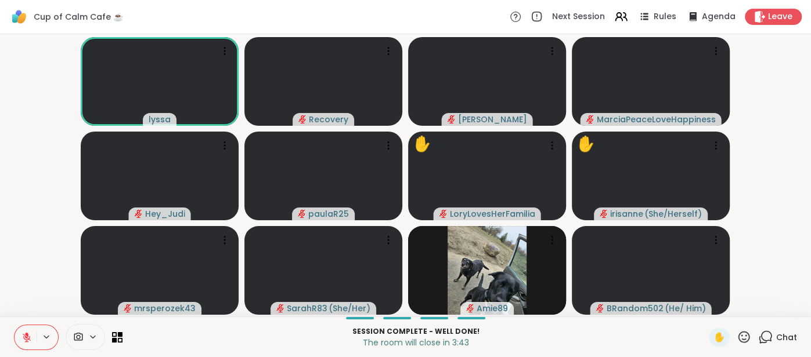
click at [23, 340] on icon at bounding box center [26, 337] width 10 height 10
click at [24, 337] on icon at bounding box center [27, 337] width 6 height 3
click at [23, 339] on icon at bounding box center [26, 337] width 10 height 10
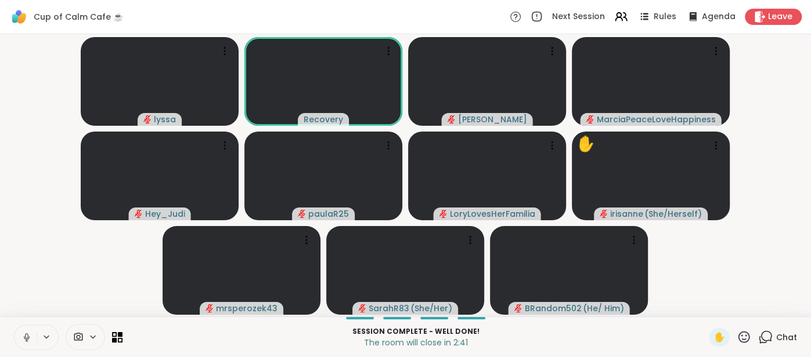
click at [23, 341] on icon at bounding box center [26, 337] width 10 height 10
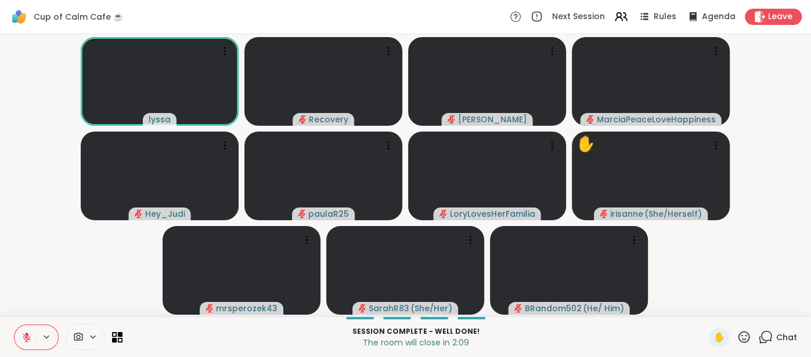
click at [778, 336] on span "Chat" at bounding box center [786, 338] width 21 height 12
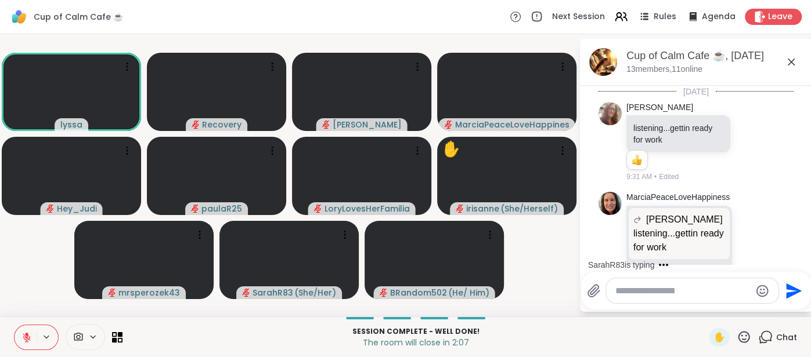
scroll to position [2230, 0]
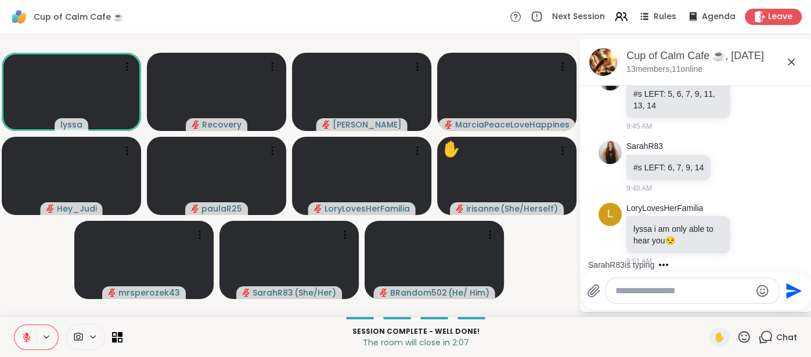
click at [681, 288] on textarea "Type your message" at bounding box center [682, 291] width 135 height 12
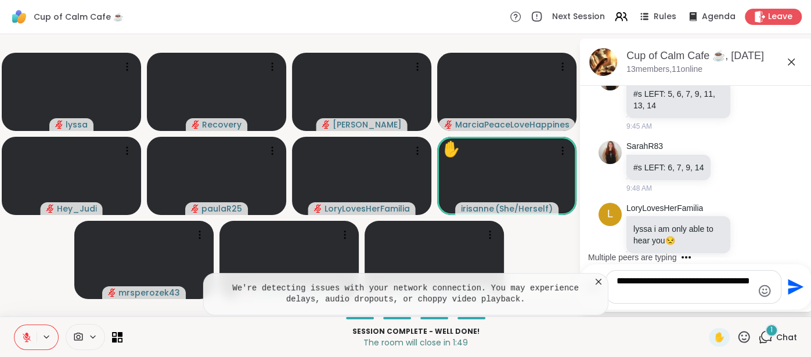
scroll to position [2345, 0]
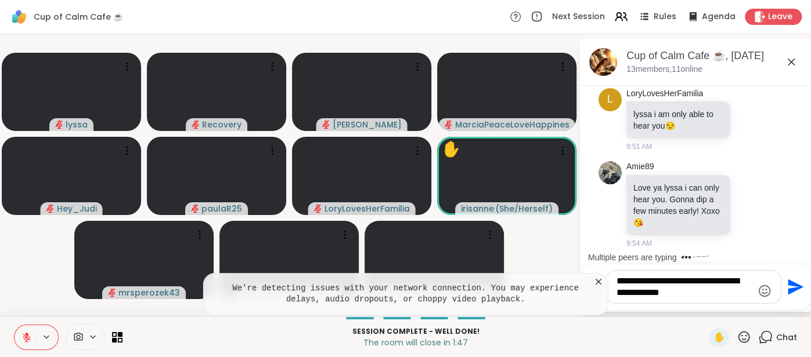
type textarea "**********"
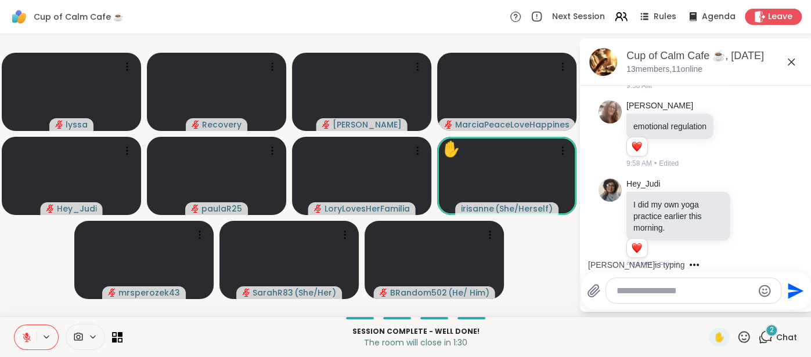
scroll to position [2933, 0]
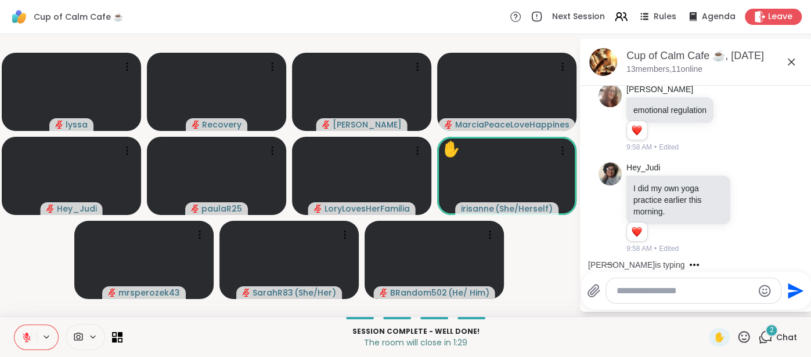
click at [793, 67] on icon at bounding box center [791, 62] width 14 height 14
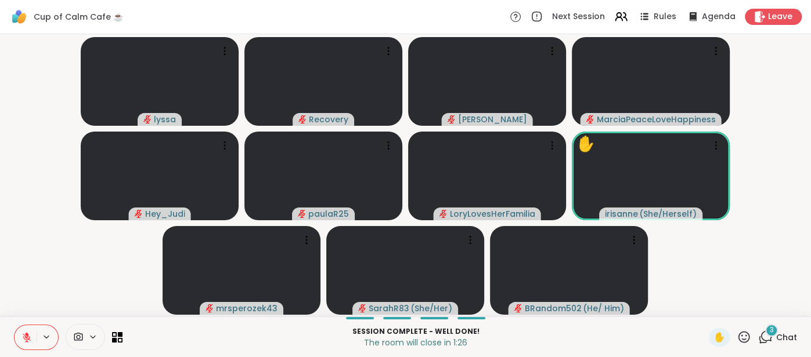
click at [786, 335] on span "Chat" at bounding box center [786, 338] width 21 height 12
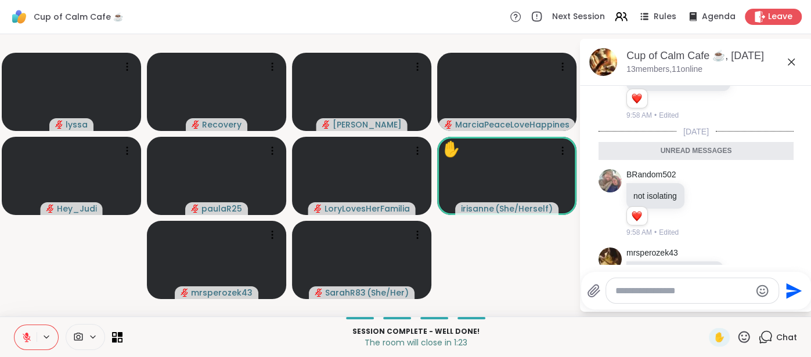
scroll to position [3089, 0]
click at [791, 68] on icon at bounding box center [791, 62] width 14 height 14
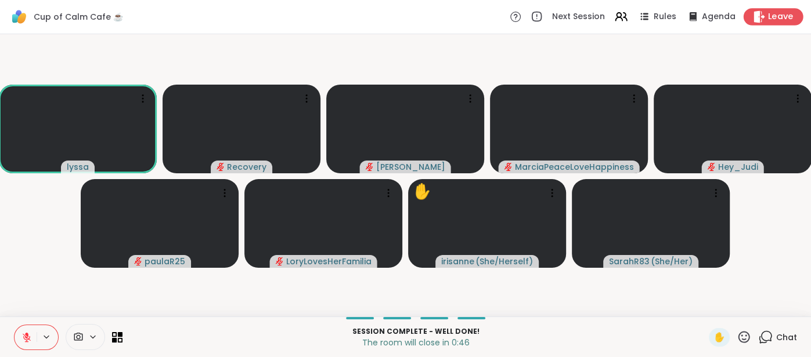
click at [767, 24] on div "Leave" at bounding box center [773, 16] width 60 height 17
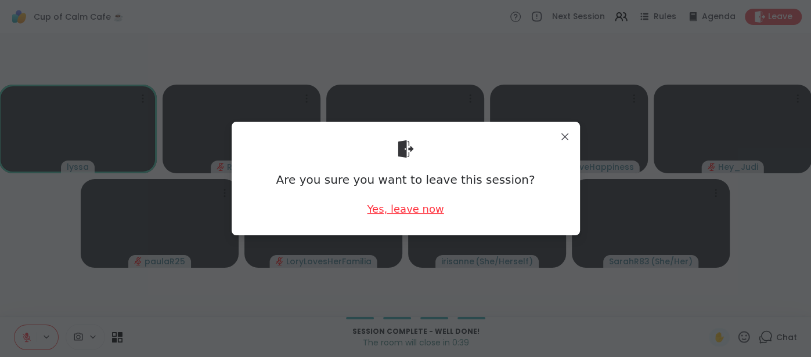
click at [402, 209] on div "Yes, leave now" at bounding box center [405, 209] width 77 height 15
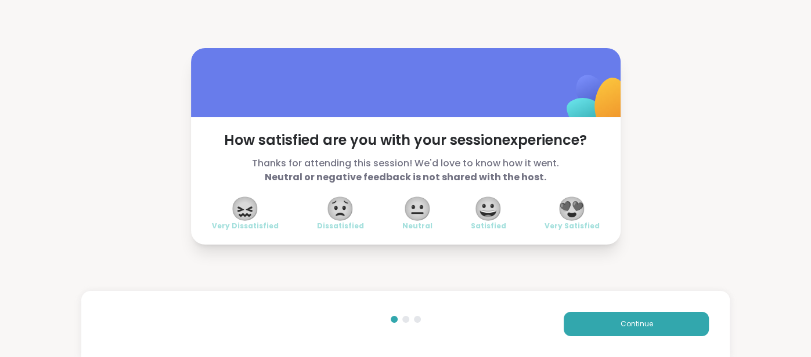
click at [561, 216] on span "😍" at bounding box center [571, 208] width 29 height 21
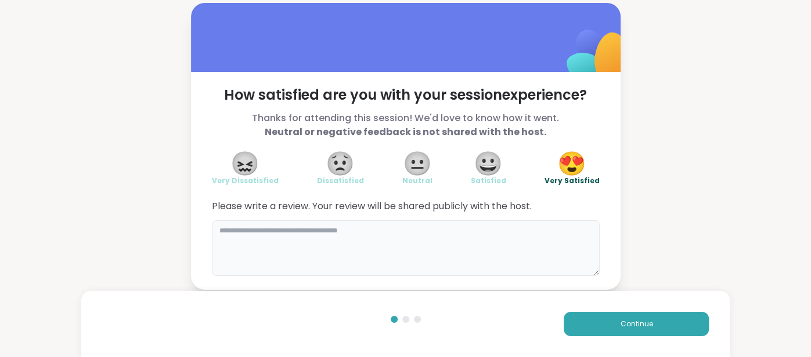
click at [402, 258] on textarea at bounding box center [406, 248] width 388 height 56
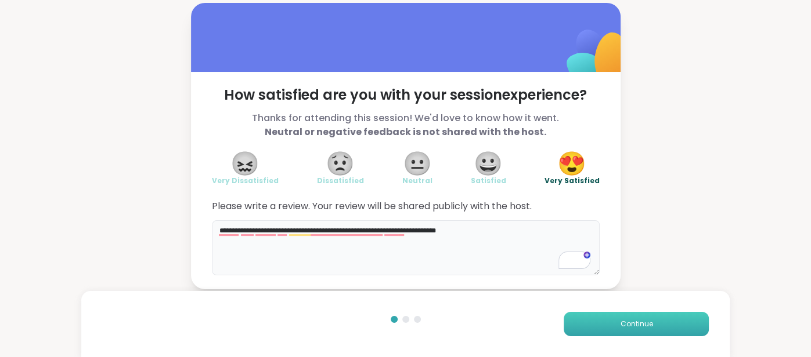
type textarea "**********"
click at [584, 332] on button "Continue" at bounding box center [635, 324] width 145 height 24
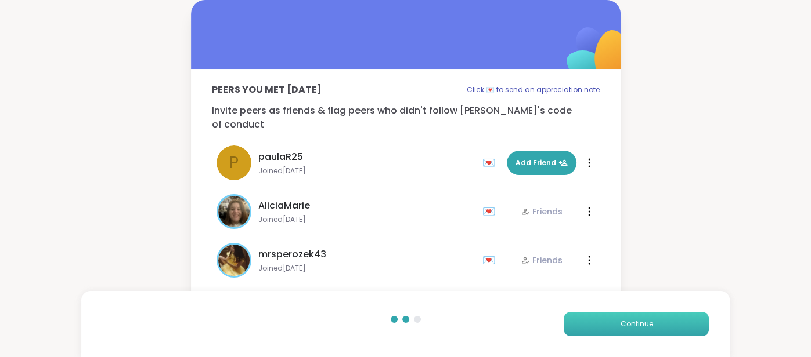
click at [584, 332] on button "Continue" at bounding box center [635, 324] width 145 height 24
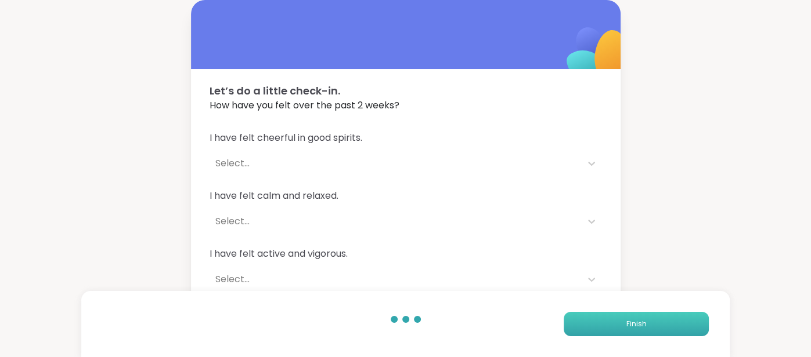
click at [584, 332] on button "Finish" at bounding box center [635, 324] width 145 height 24
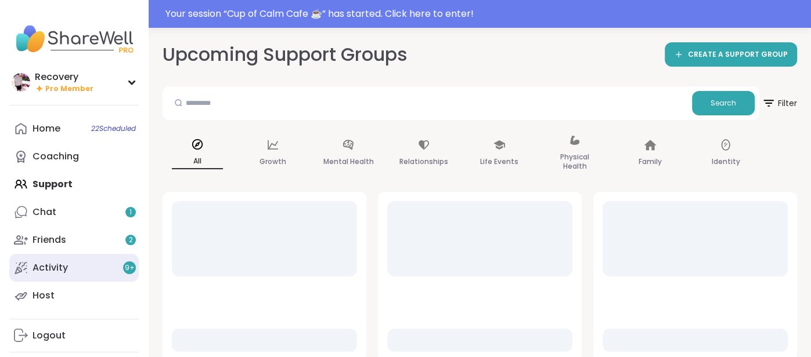
click at [107, 257] on link "Activity 9 +" at bounding box center [73, 268] width 129 height 28
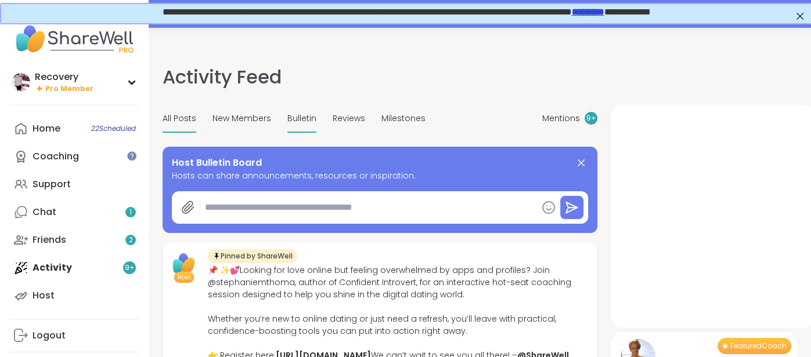
click at [296, 124] on span "Bulletin" at bounding box center [301, 119] width 29 height 12
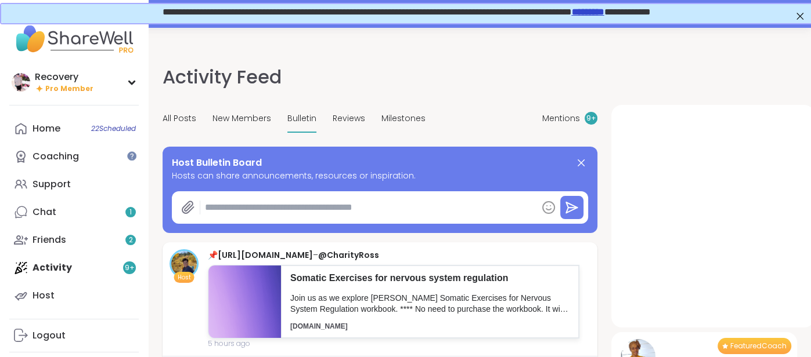
type textarea "*"
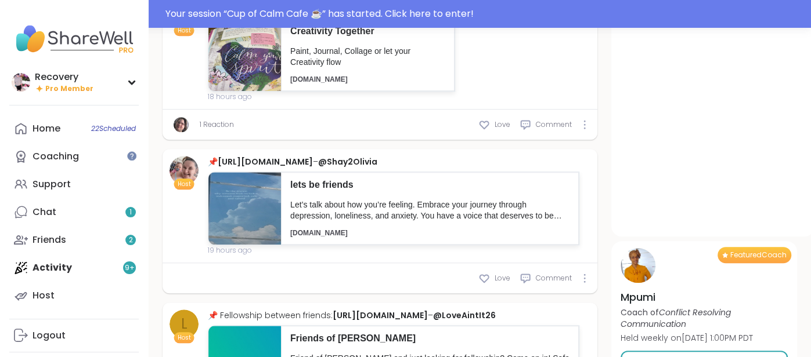
scroll to position [538, 0]
